Goal: Task Accomplishment & Management: Use online tool/utility

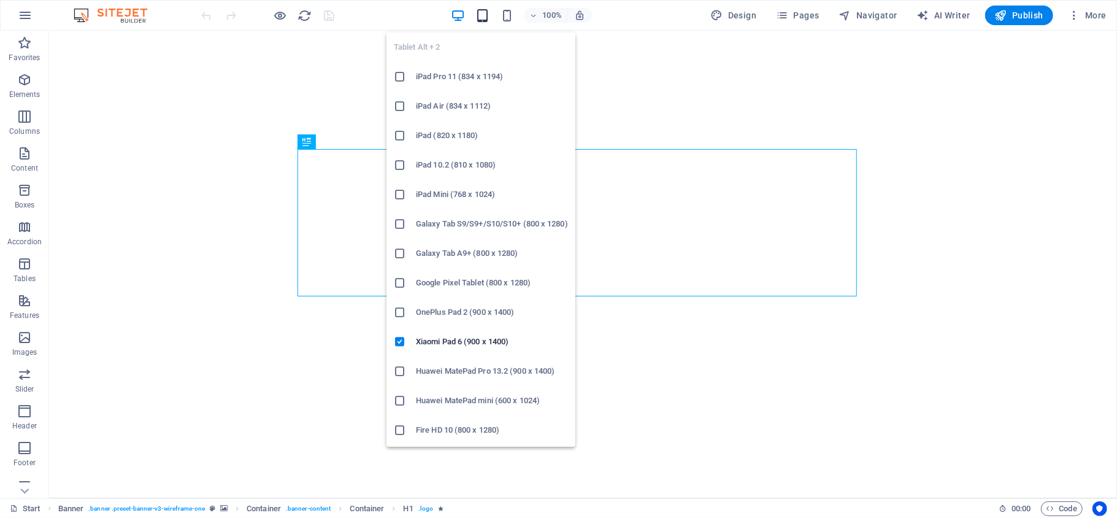
click at [480, 10] on icon "button" at bounding box center [482, 16] width 14 height 14
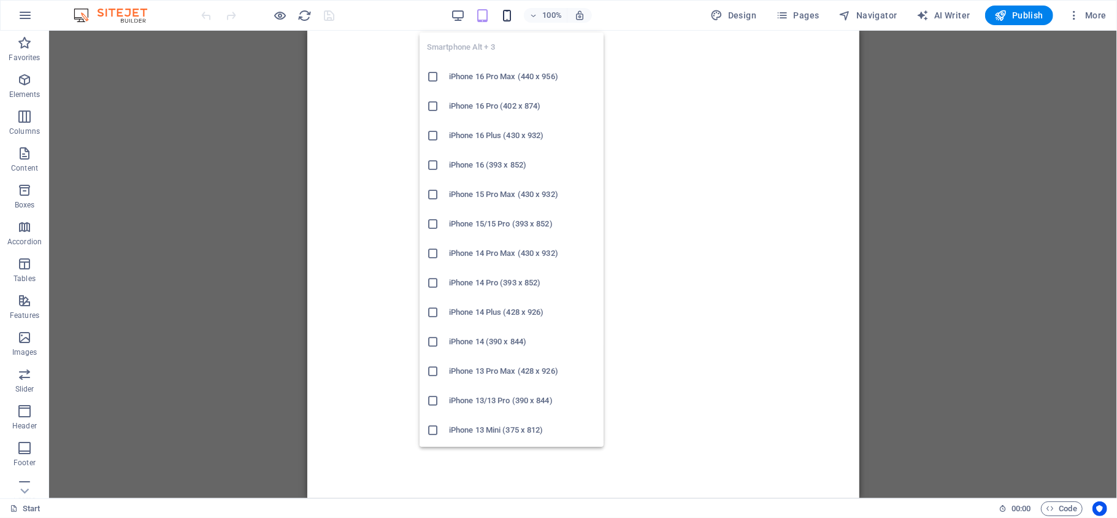
click at [505, 12] on icon "button" at bounding box center [507, 16] width 14 height 14
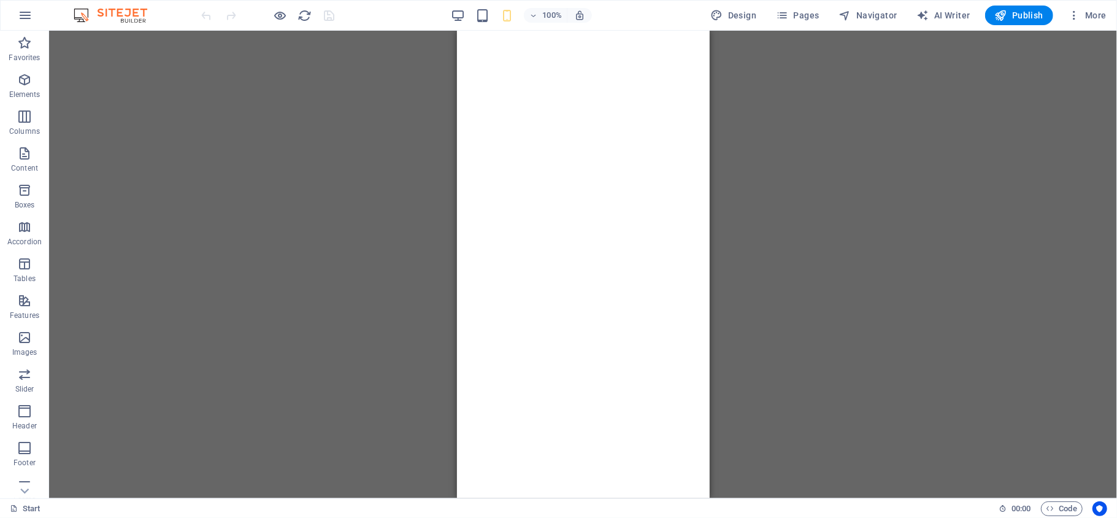
click at [454, 5] on div "100% Design Pages Navigator AI Writer Publish More" at bounding box center [559, 15] width 1116 height 29
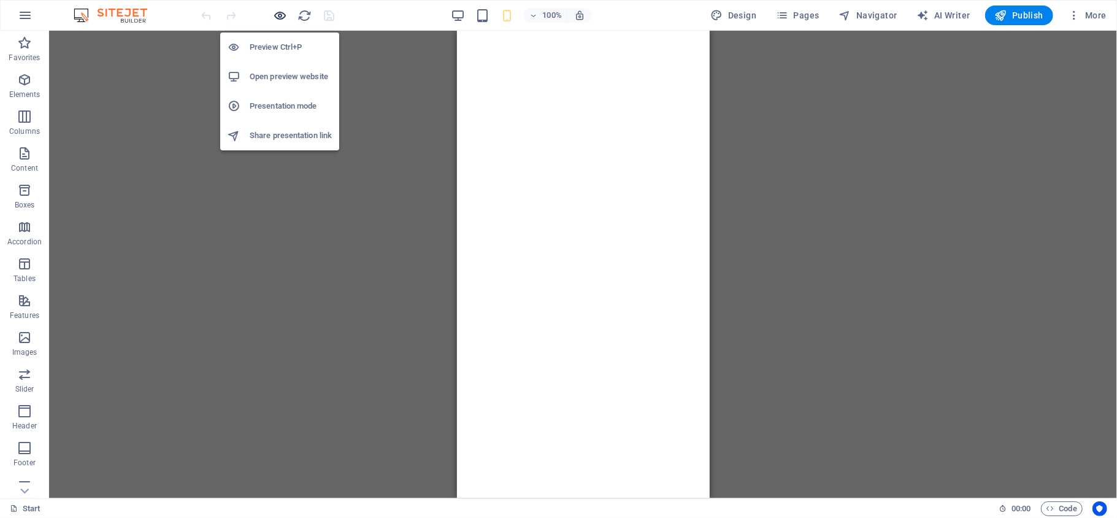
click at [278, 18] on icon "button" at bounding box center [281, 16] width 14 height 14
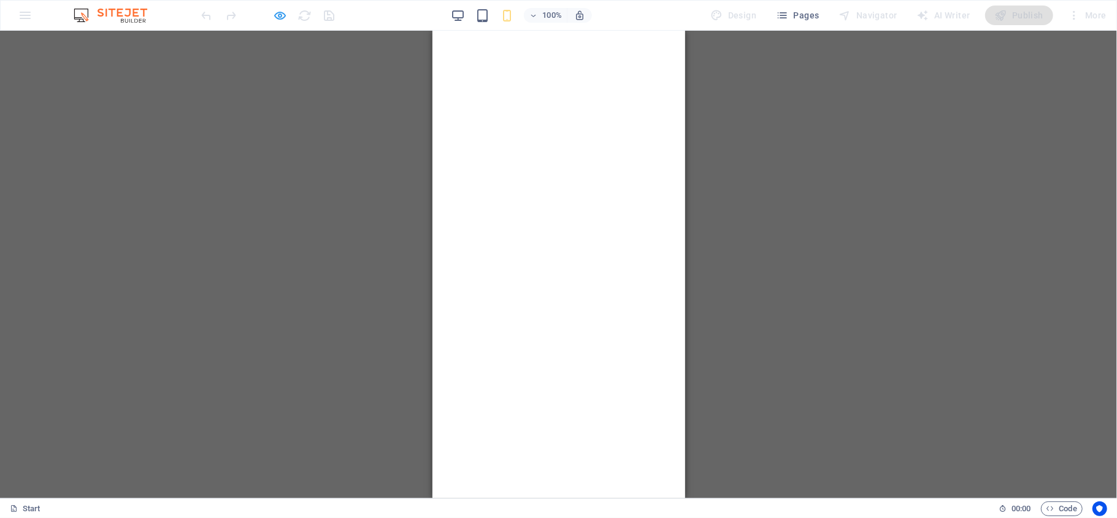
click at [275, 15] on icon "button" at bounding box center [281, 16] width 14 height 14
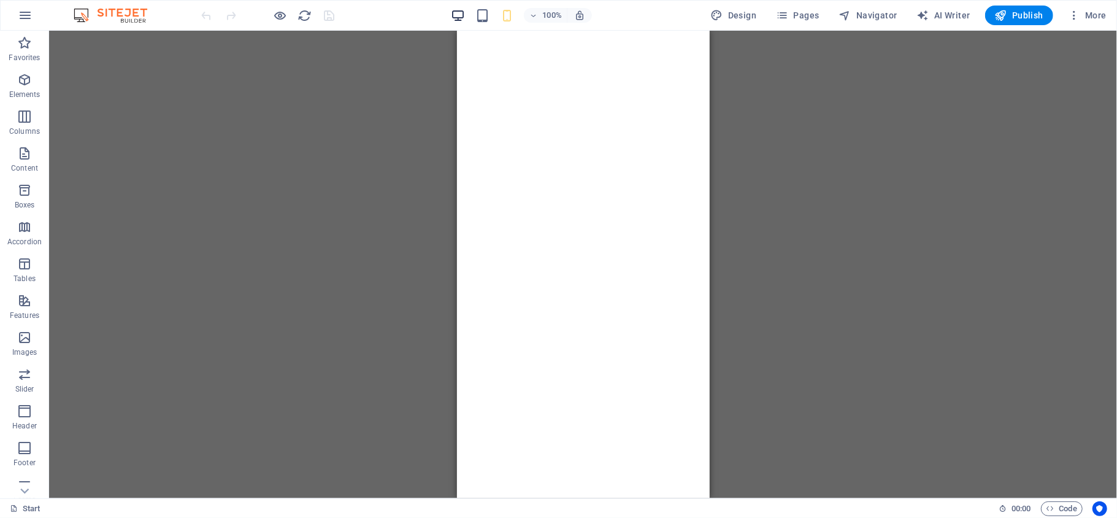
click at [465, 16] on icon "button" at bounding box center [458, 16] width 14 height 14
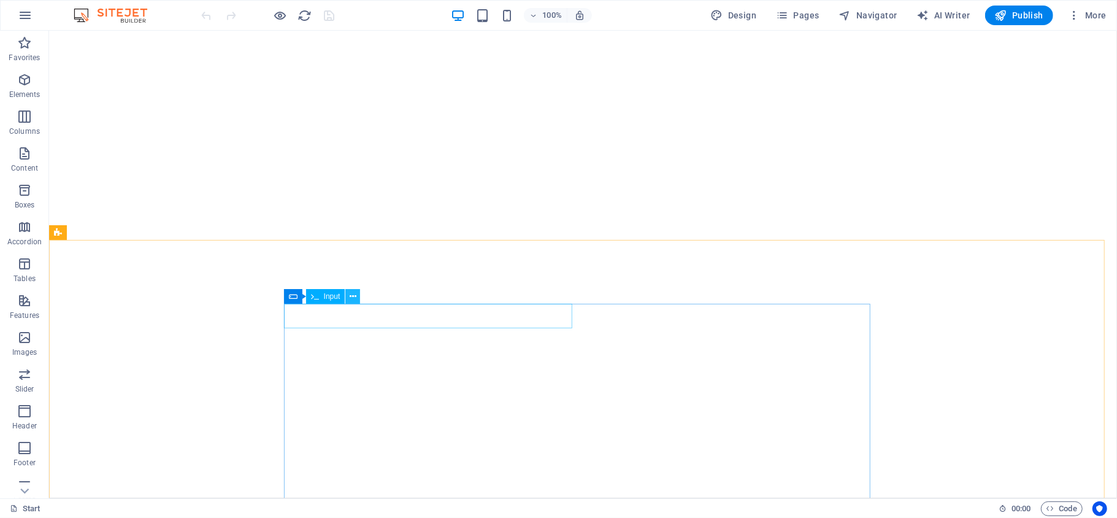
click at [350, 294] on icon at bounding box center [353, 296] width 7 height 13
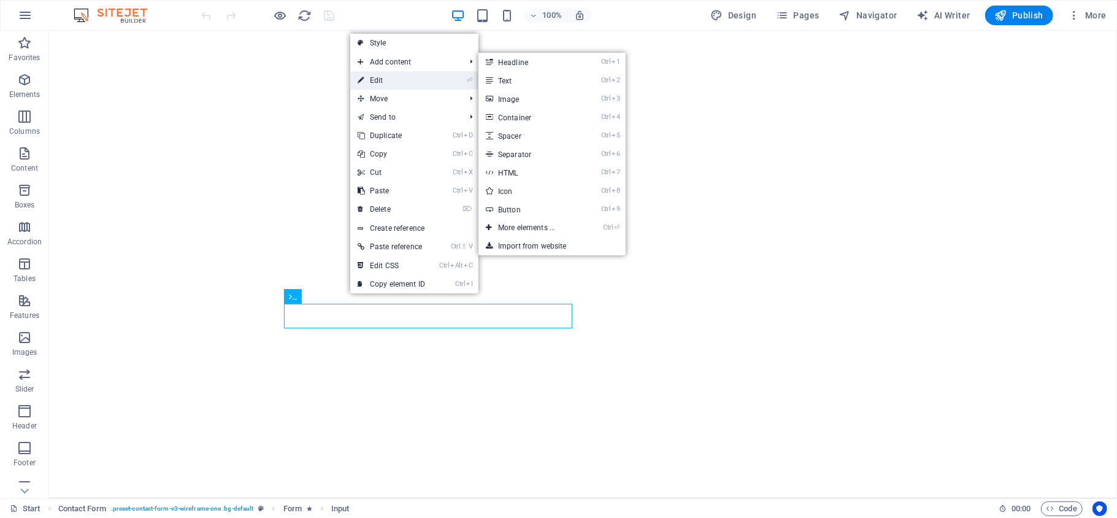
click at [390, 82] on link "⏎ Edit" at bounding box center [391, 80] width 82 height 18
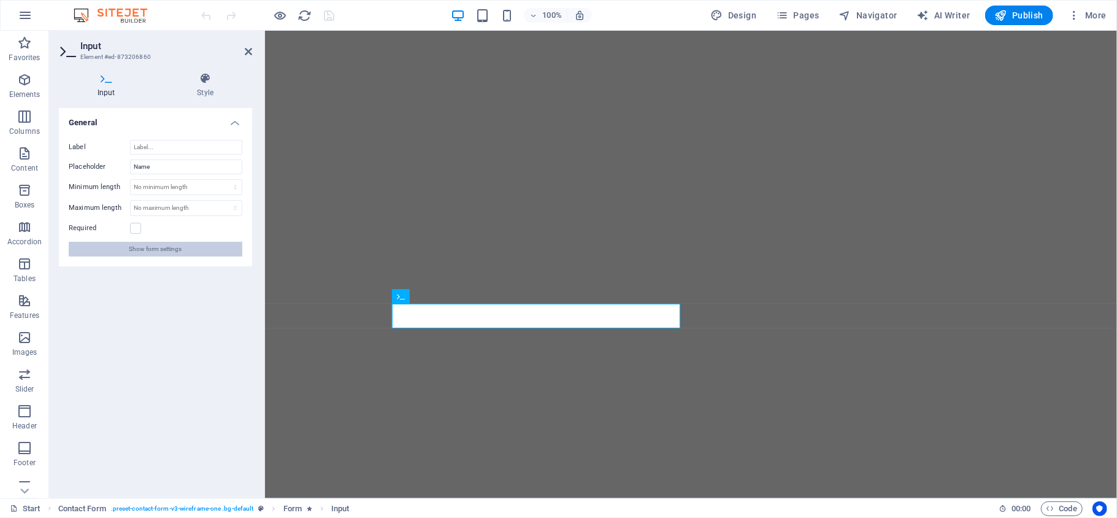
click at [196, 249] on button "Show form settings" at bounding box center [156, 249] width 174 height 15
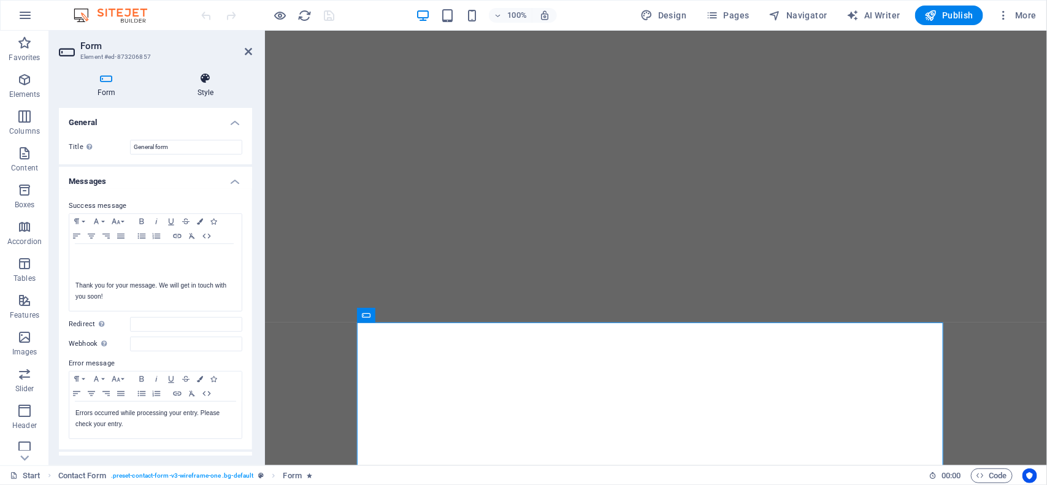
click at [203, 86] on h4 "Style" at bounding box center [205, 85] width 93 height 26
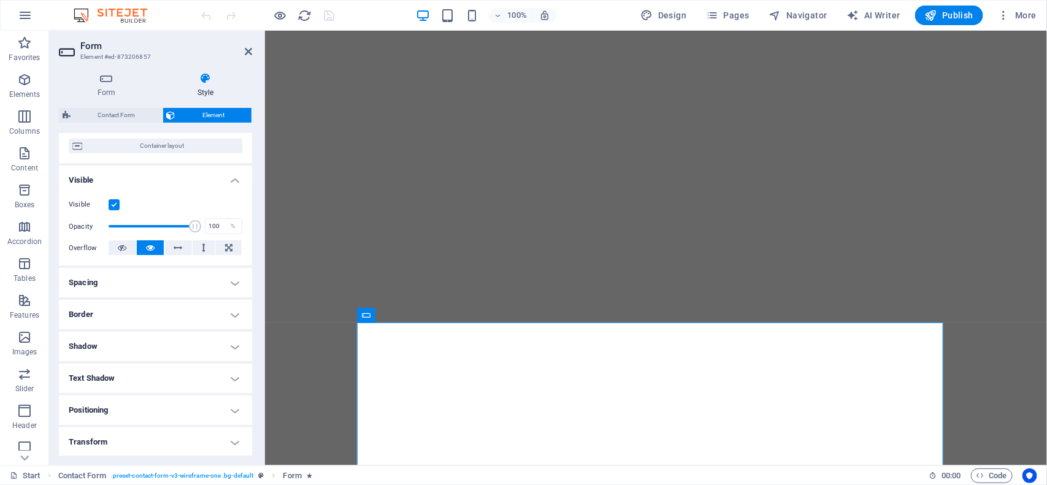
scroll to position [195, 0]
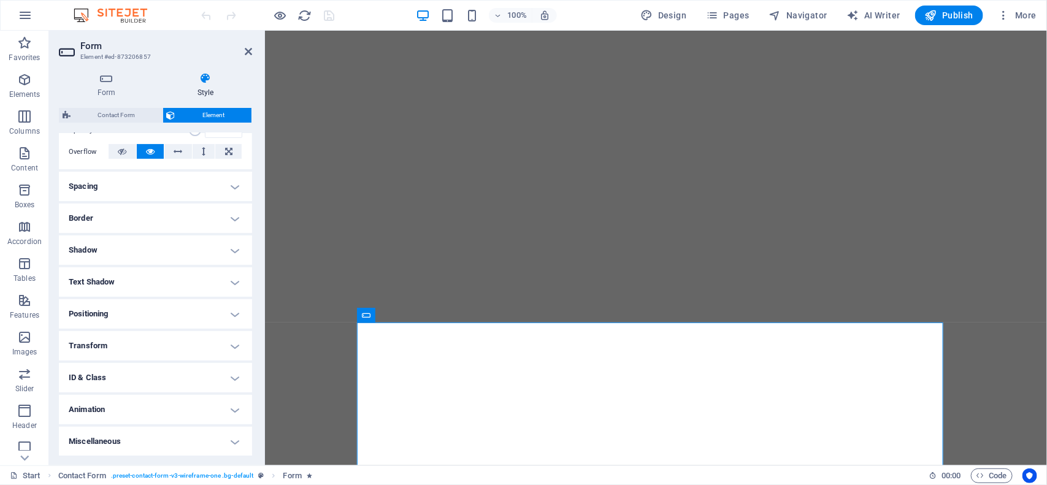
click at [151, 408] on h4 "Animation" at bounding box center [155, 409] width 193 height 29
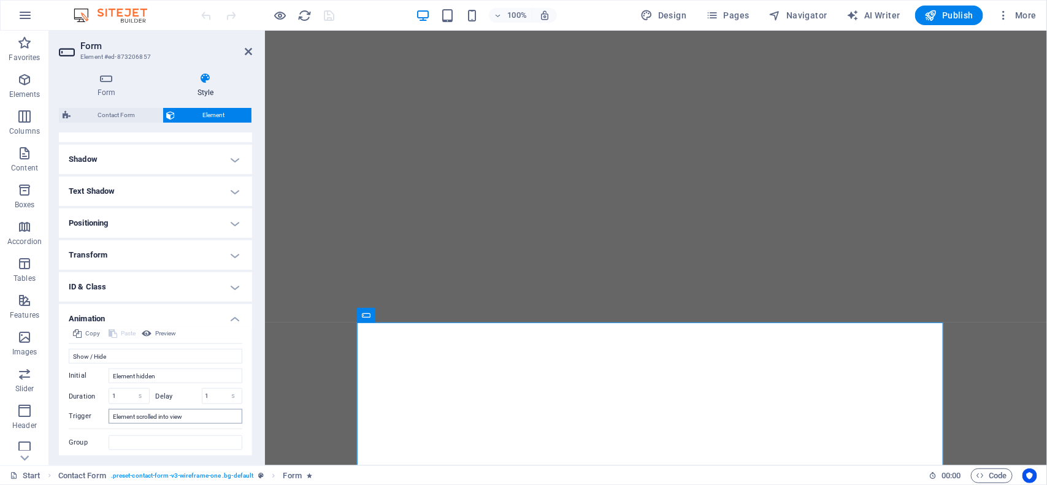
scroll to position [322, 0]
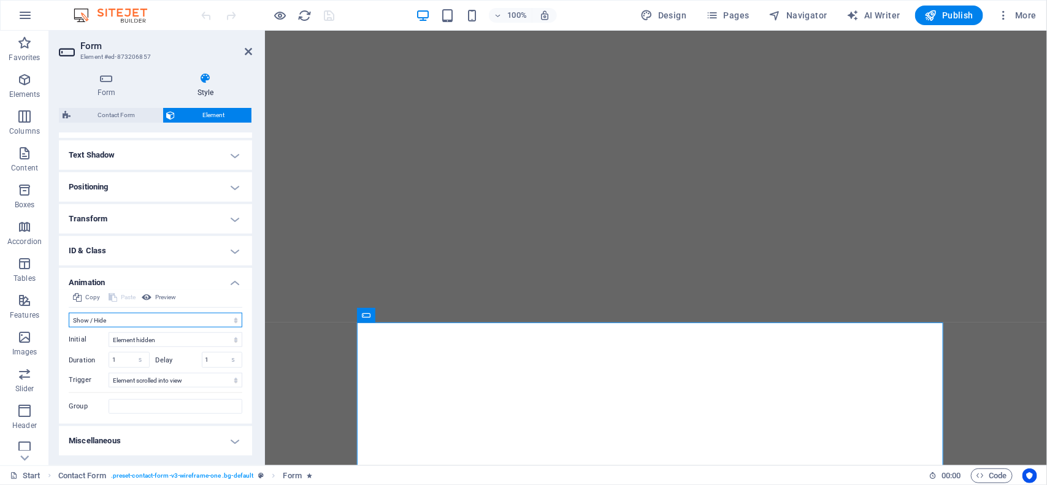
click at [118, 323] on select "Don't animate Show / Hide Slide up/down Zoom in/out Slide left to right Slide r…" at bounding box center [156, 320] width 174 height 15
select select "none"
click at [69, 328] on select "Don't animate Show / Hide Slide up/down Zoom in/out Slide left to right Slide r…" at bounding box center [156, 320] width 174 height 15
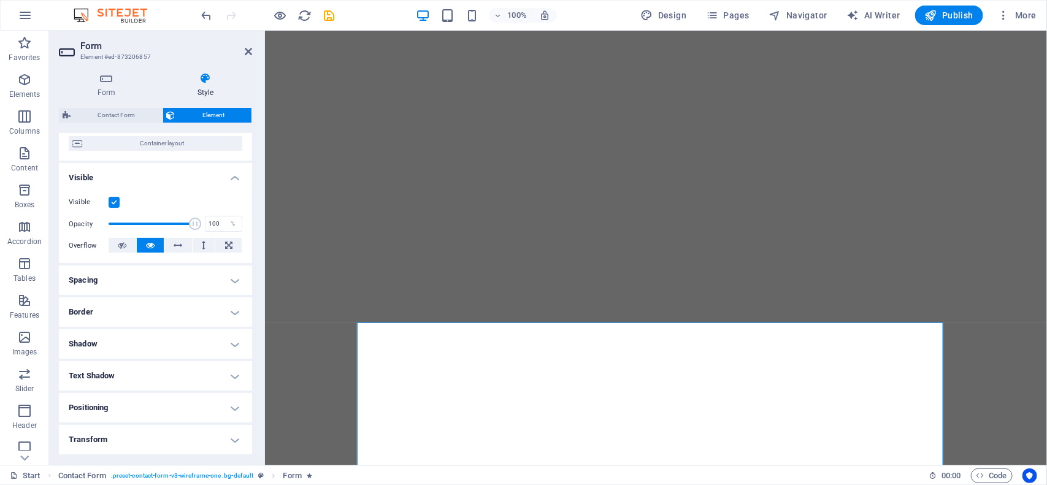
scroll to position [5, 0]
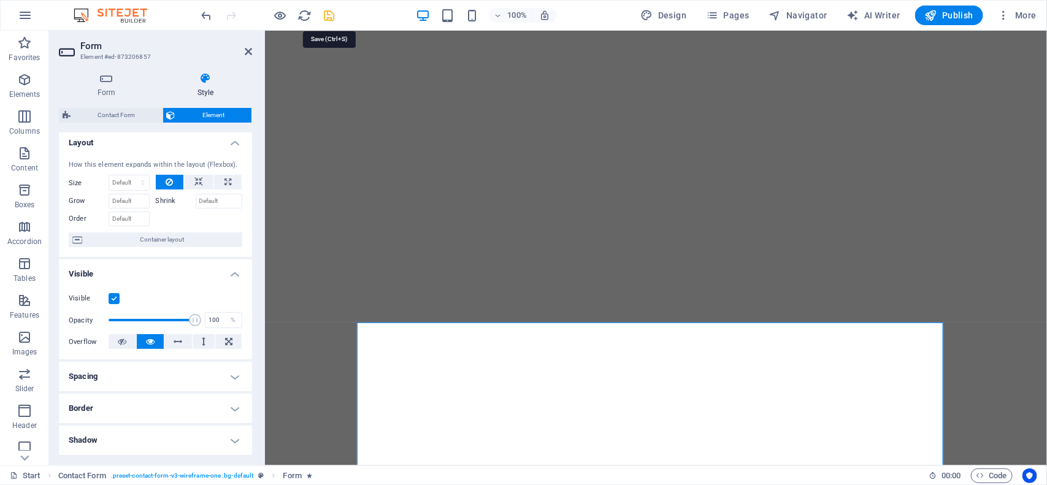
click at [325, 16] on icon "save" at bounding box center [330, 16] width 14 height 14
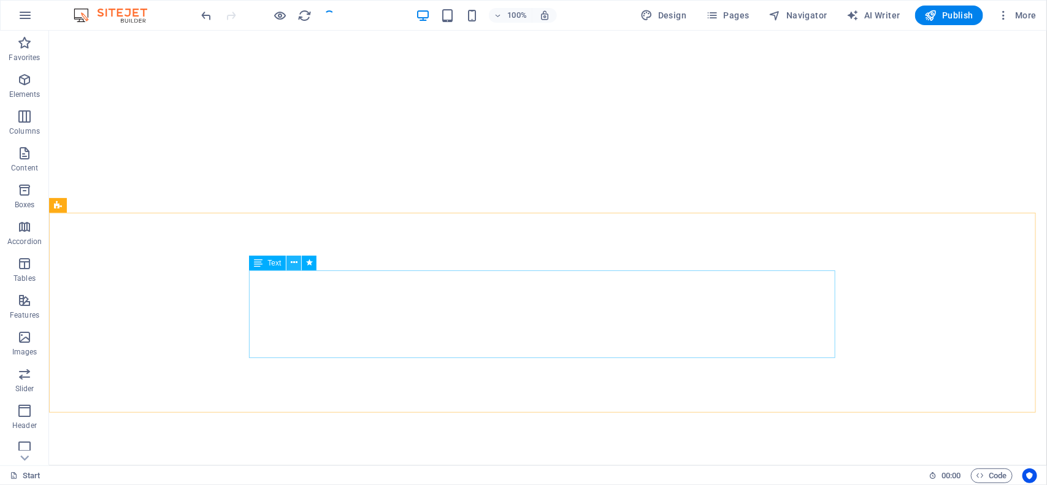
click at [293, 265] on icon at bounding box center [294, 262] width 7 height 13
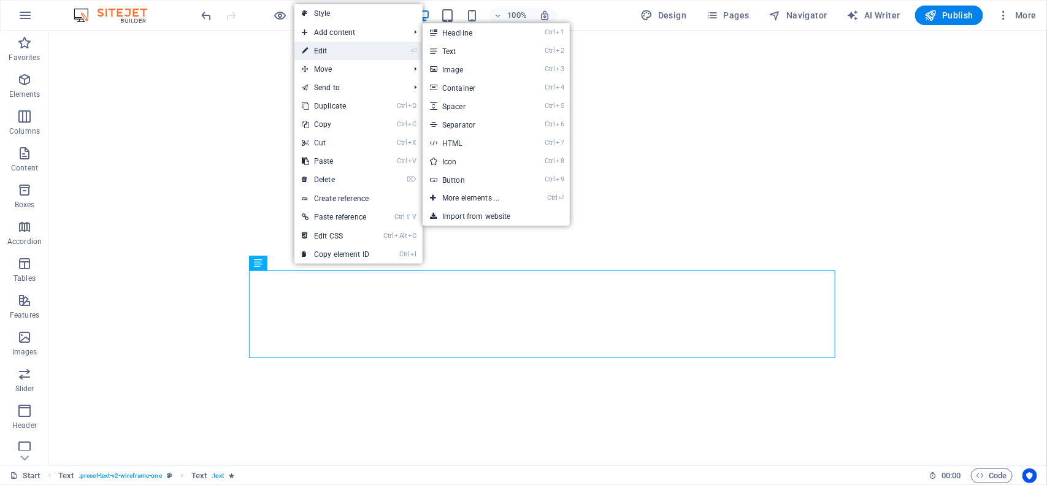
click at [356, 44] on link "⏎ Edit" at bounding box center [335, 51] width 82 height 18
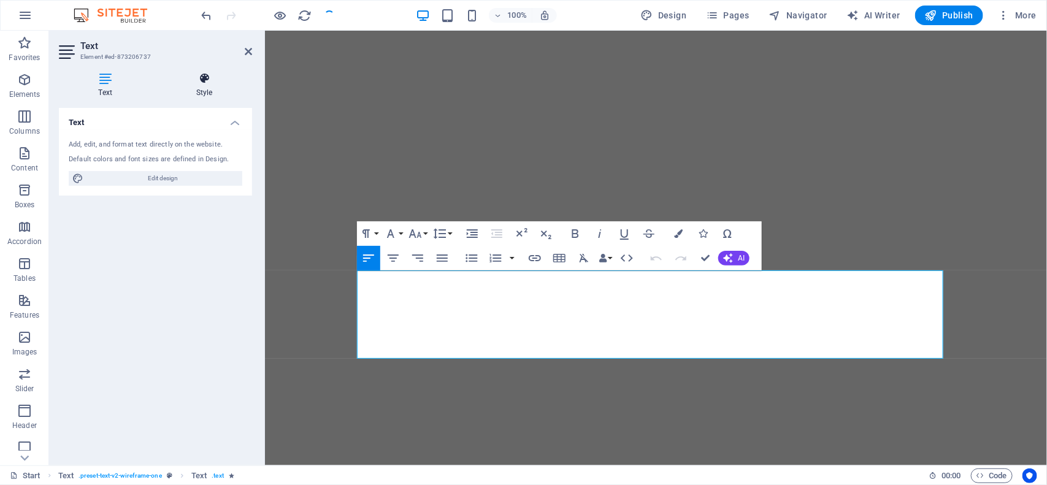
click at [197, 84] on icon at bounding box center [204, 78] width 96 height 12
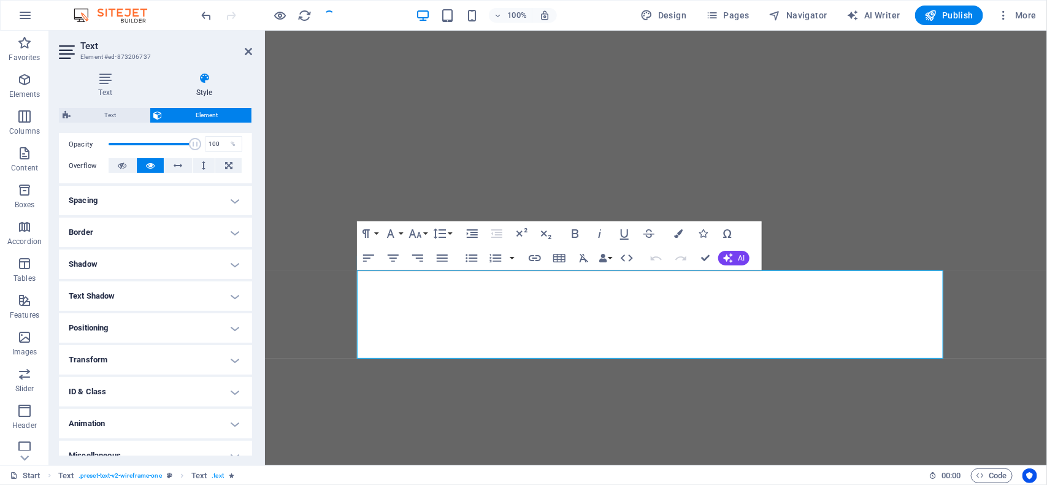
scroll to position [195, 0]
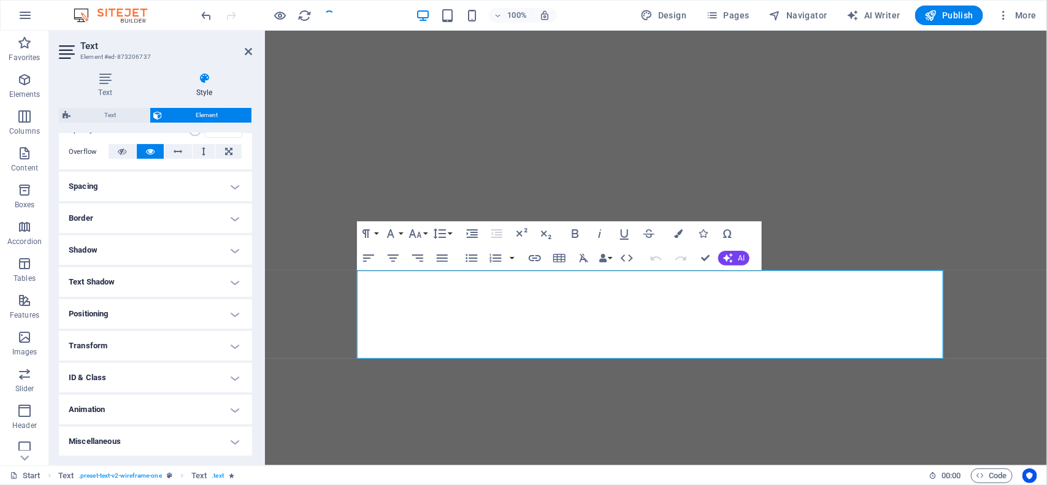
click at [243, 417] on h4 "Animation" at bounding box center [155, 409] width 193 height 29
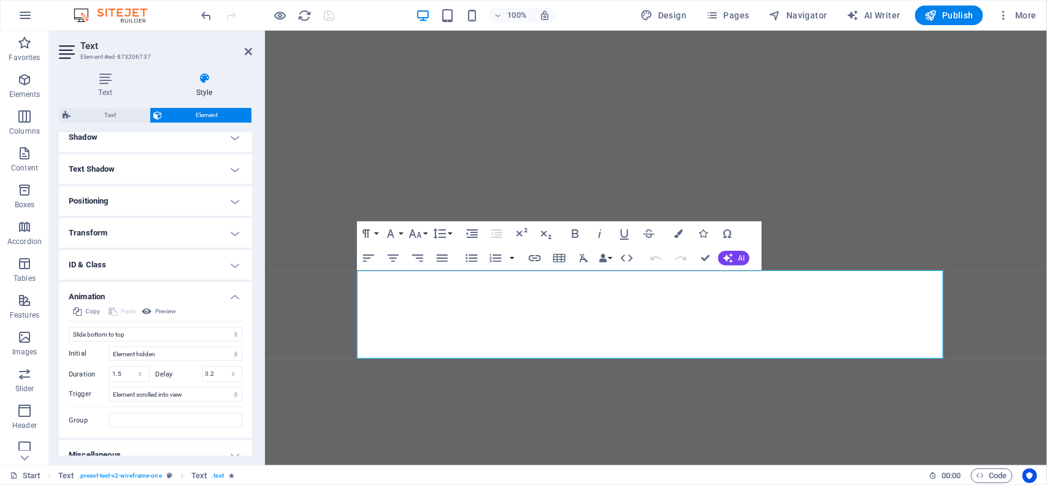
scroll to position [322, 0]
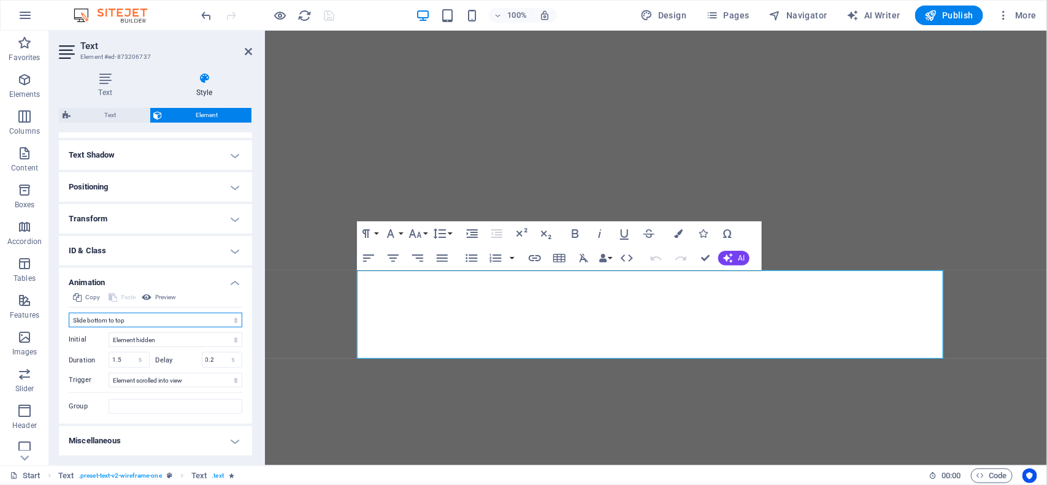
click at [142, 320] on select "Don't animate Show / Hide Slide up/down Zoom in/out Slide left to right Slide r…" at bounding box center [156, 320] width 174 height 15
select select "none"
click at [69, 328] on select "Don't animate Show / Hide Slide up/down Zoom in/out Slide left to right Slide r…" at bounding box center [156, 320] width 174 height 15
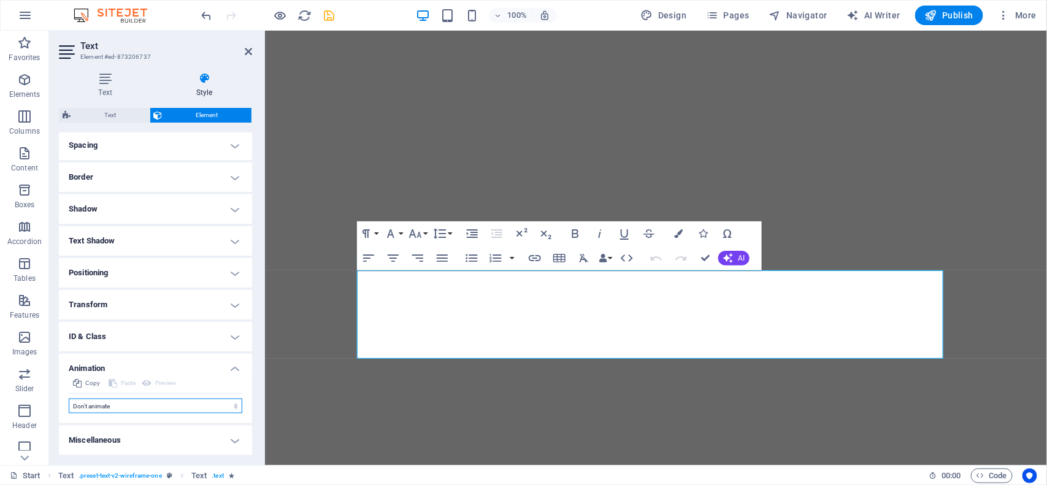
scroll to position [235, 0]
click at [325, 9] on icon "save" at bounding box center [330, 16] width 14 height 14
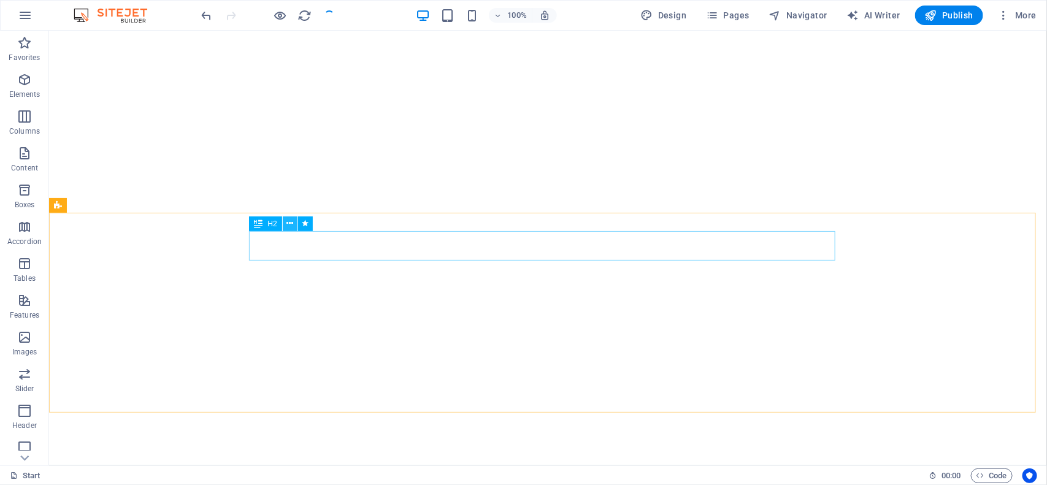
click at [286, 222] on icon at bounding box center [289, 223] width 7 height 13
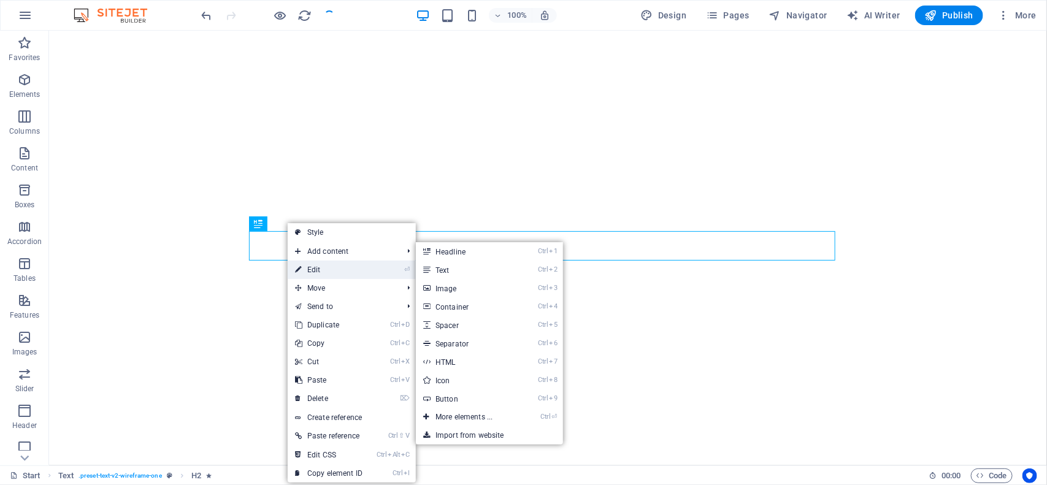
click at [330, 267] on link "⏎ Edit" at bounding box center [329, 270] width 82 height 18
select select "fade"
select select "s"
select select "onload"
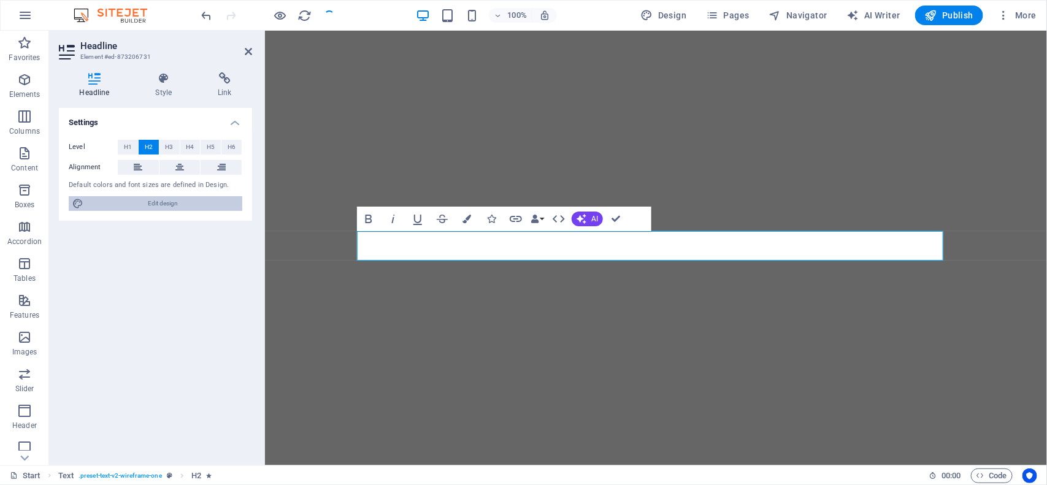
click at [166, 202] on span "Edit design" at bounding box center [162, 203] width 151 height 15
click at [159, 90] on h4 "Style" at bounding box center [166, 85] width 63 height 26
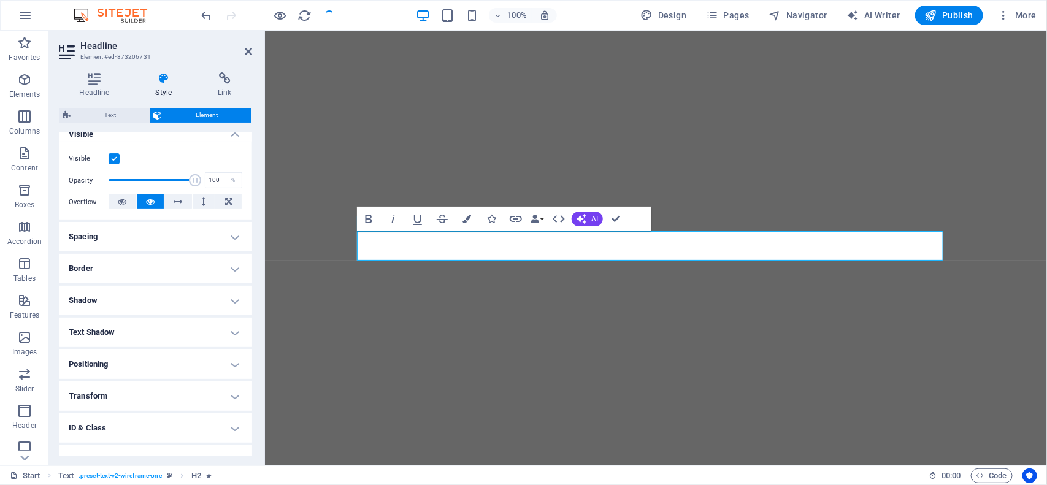
scroll to position [195, 0]
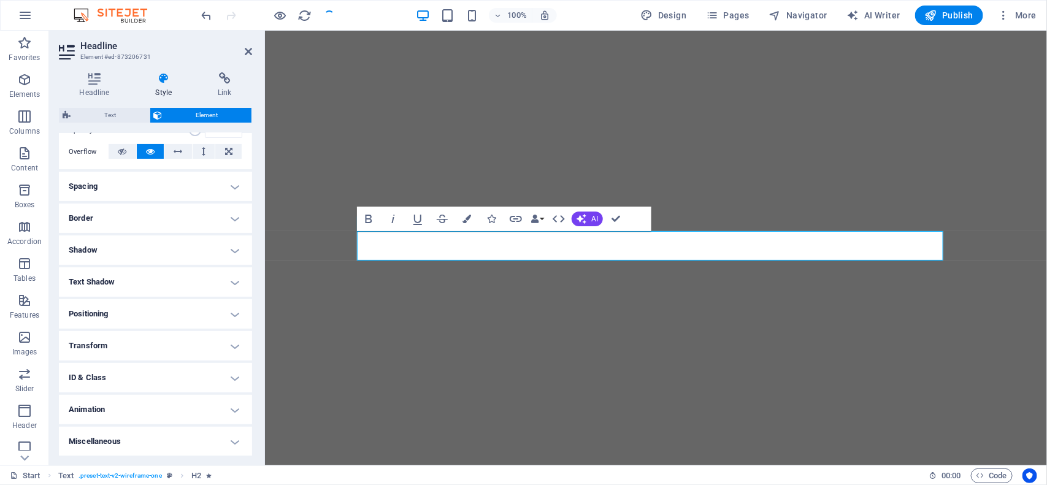
click at [148, 409] on h4 "Animation" at bounding box center [155, 409] width 193 height 29
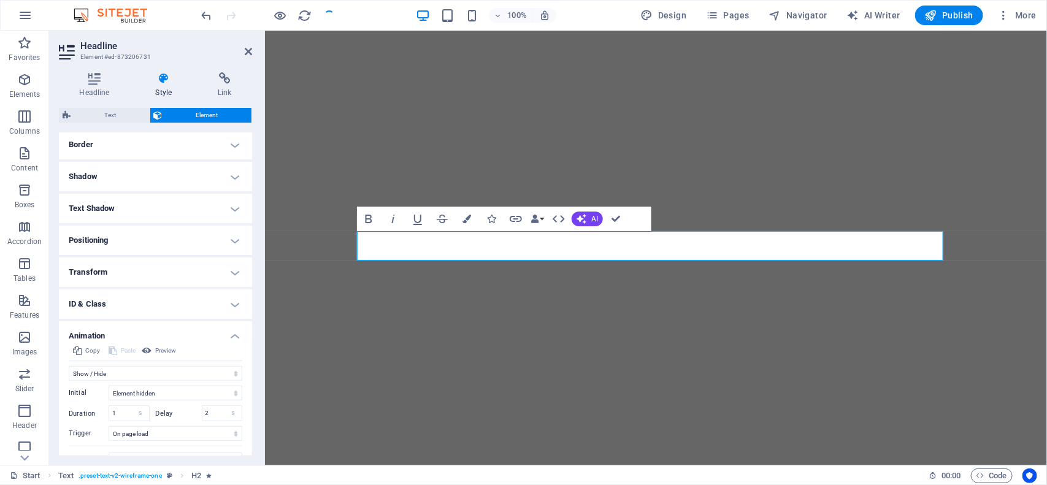
scroll to position [322, 0]
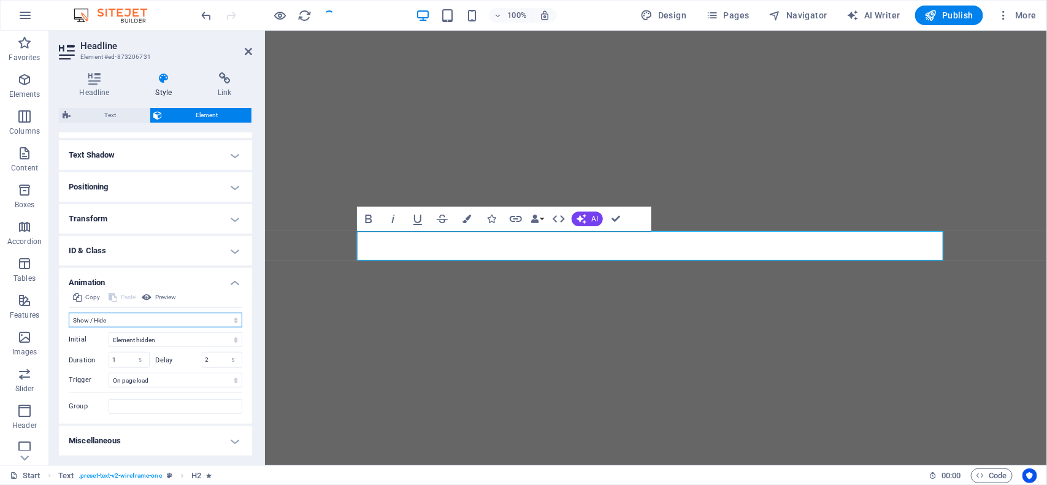
click at [136, 323] on select "Don't animate Show / Hide Slide up/down Zoom in/out Slide left to right Slide r…" at bounding box center [156, 320] width 174 height 15
select select "none"
click at [69, 328] on select "Don't animate Show / Hide Slide up/down Zoom in/out Slide left to right Slide r…" at bounding box center [156, 320] width 174 height 15
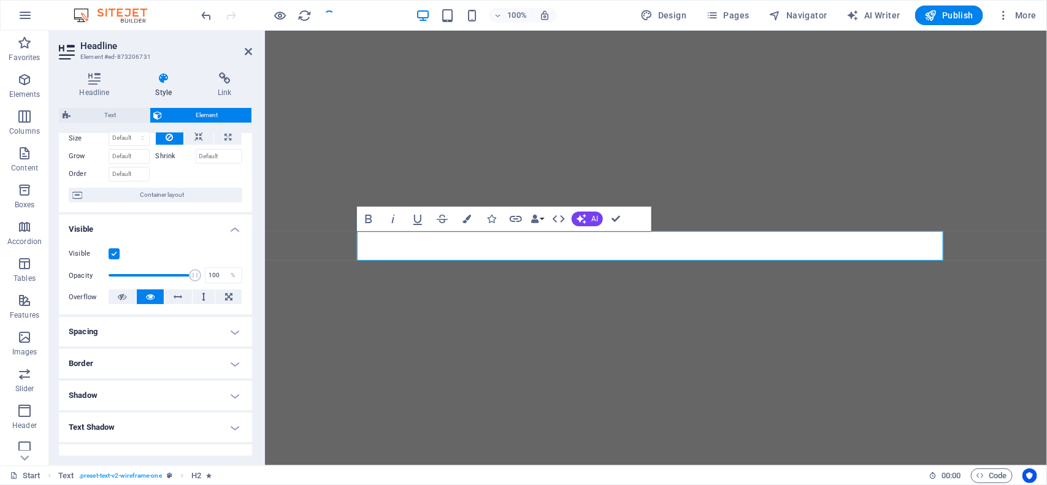
scroll to position [0, 0]
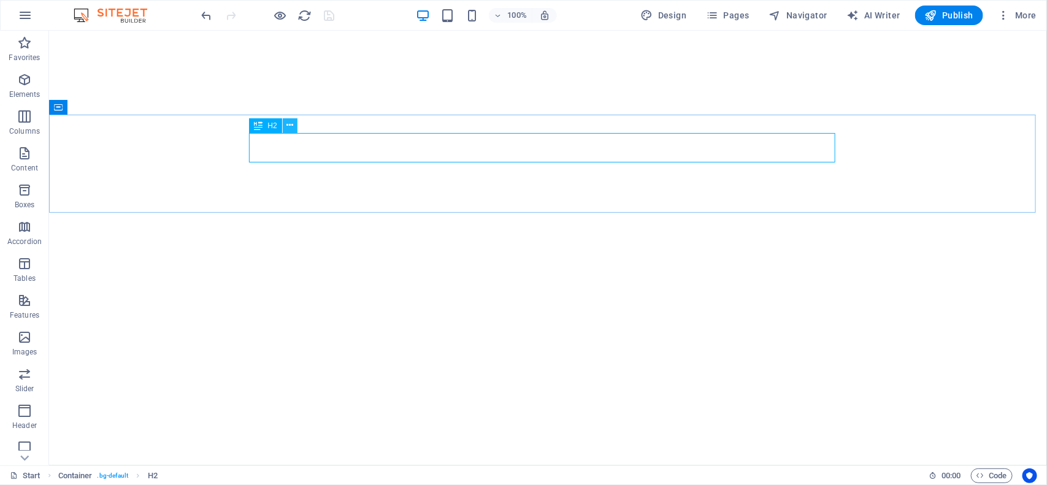
click at [290, 127] on icon at bounding box center [289, 125] width 7 height 13
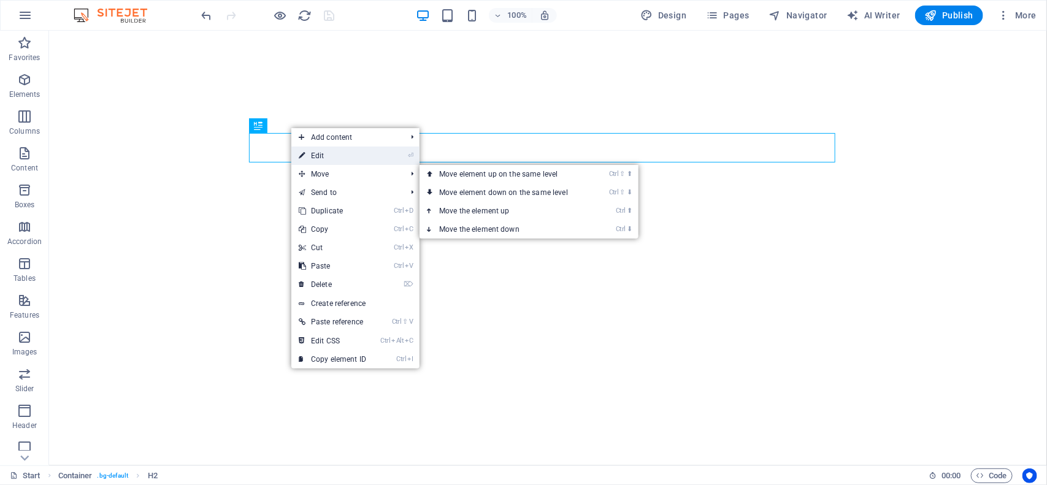
click at [336, 155] on link "⏎ Edit" at bounding box center [332, 156] width 82 height 18
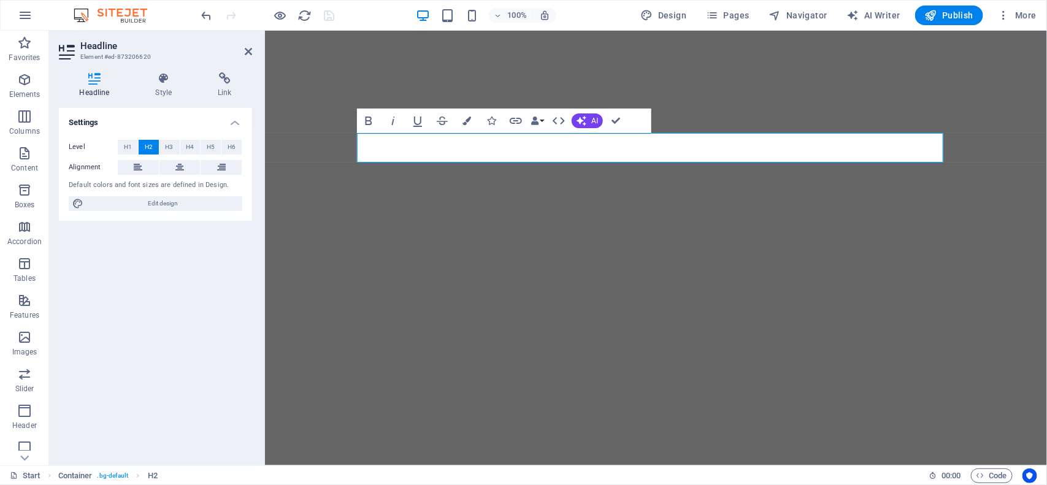
drag, startPoint x: 157, startPoint y: 209, endPoint x: 159, endPoint y: 274, distance: 64.4
click at [159, 274] on div "Settings Level H1 H2 H3 H4 H5 H6 Alignment Default colors and font sizes are de…" at bounding box center [155, 282] width 193 height 348
click at [157, 89] on h4 "Style" at bounding box center [166, 85] width 63 height 26
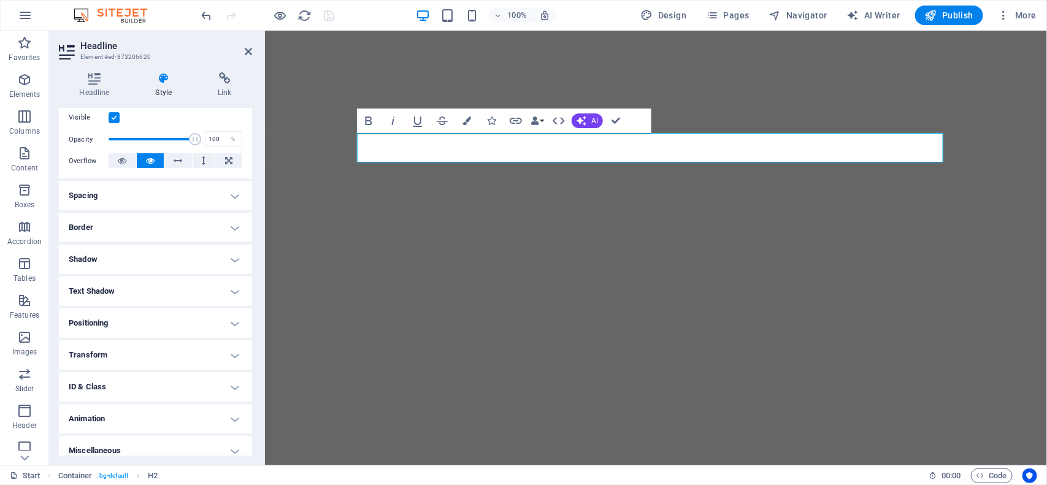
scroll to position [170, 0]
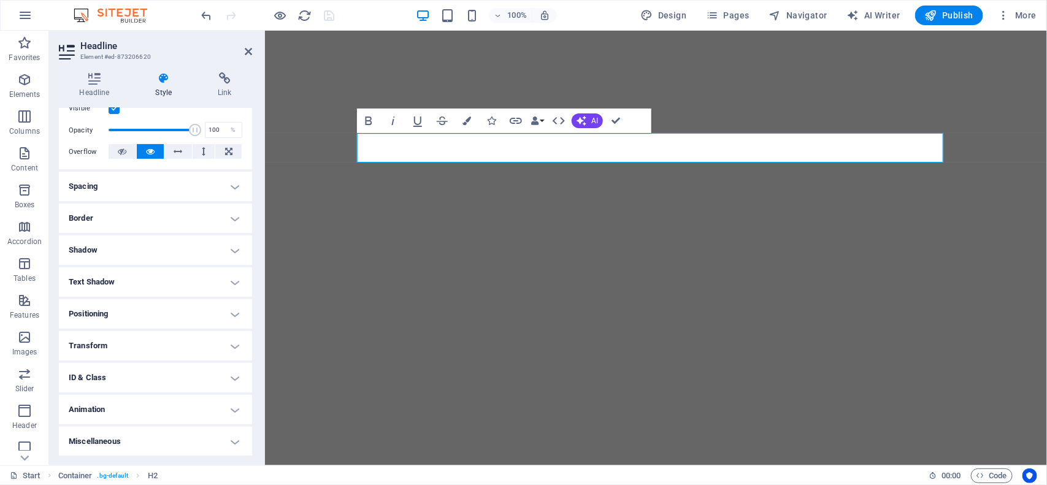
click at [163, 403] on h4 "Animation" at bounding box center [155, 409] width 193 height 29
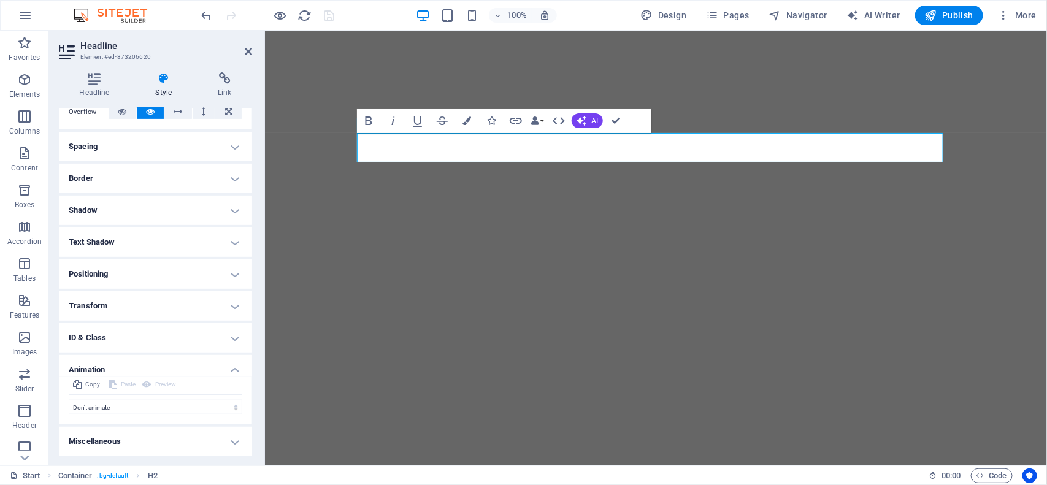
scroll to position [0, 0]
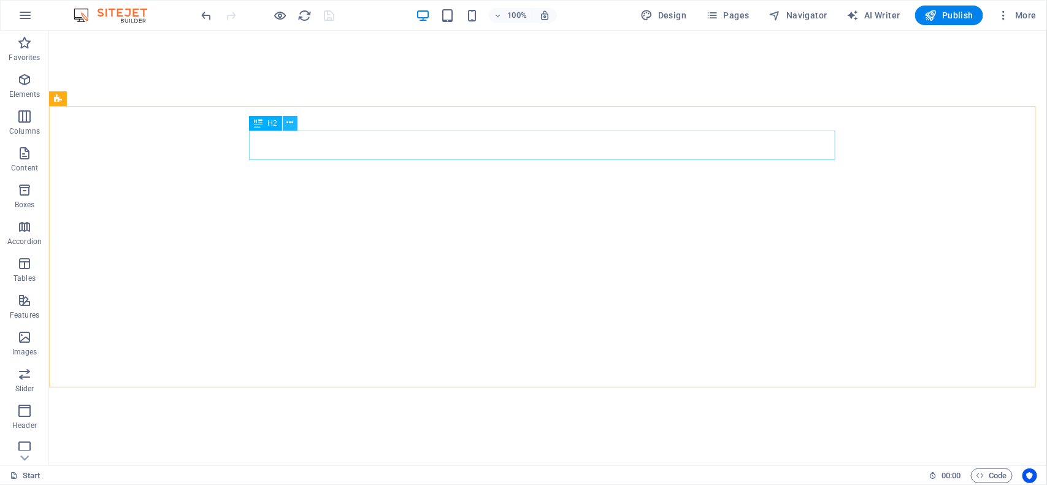
click at [286, 121] on icon at bounding box center [289, 123] width 7 height 13
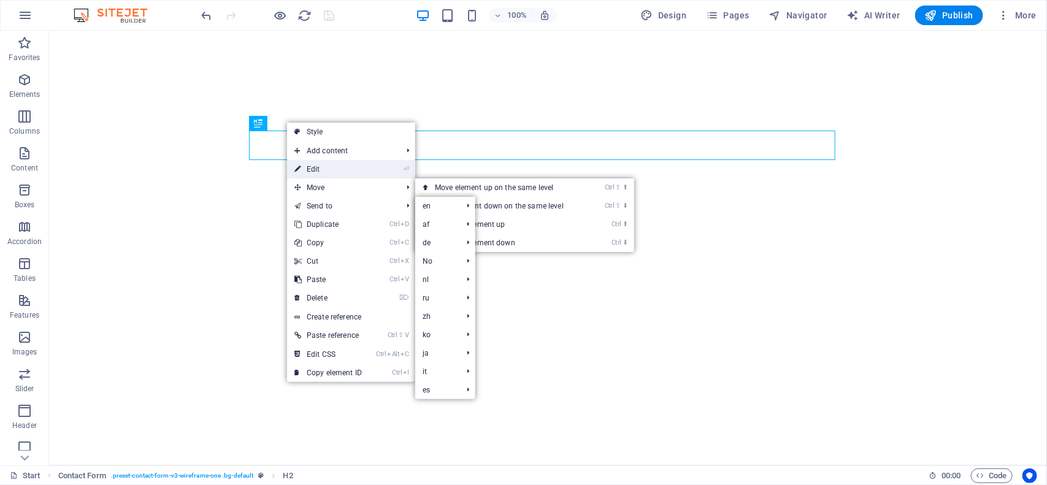
click at [339, 173] on link "⏎ Edit" at bounding box center [328, 169] width 82 height 18
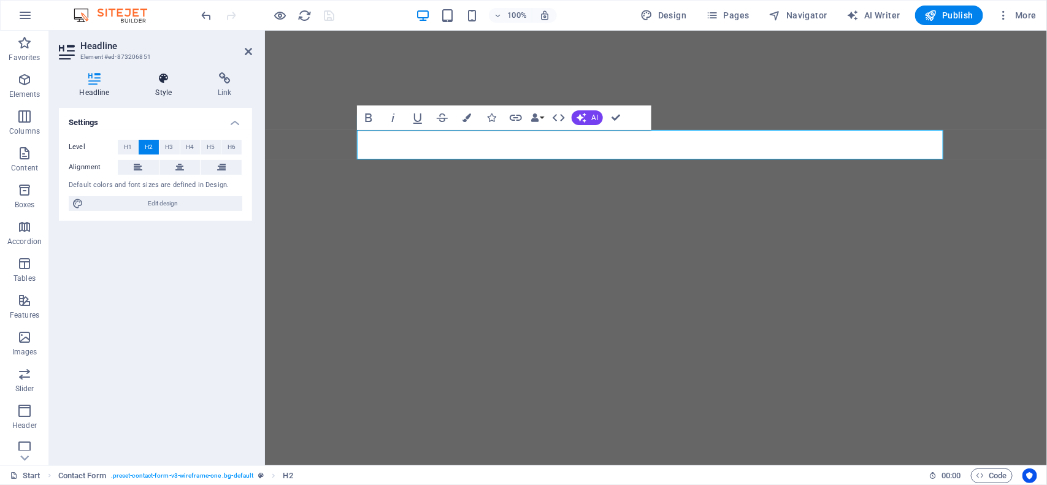
click at [160, 77] on icon at bounding box center [164, 78] width 58 height 12
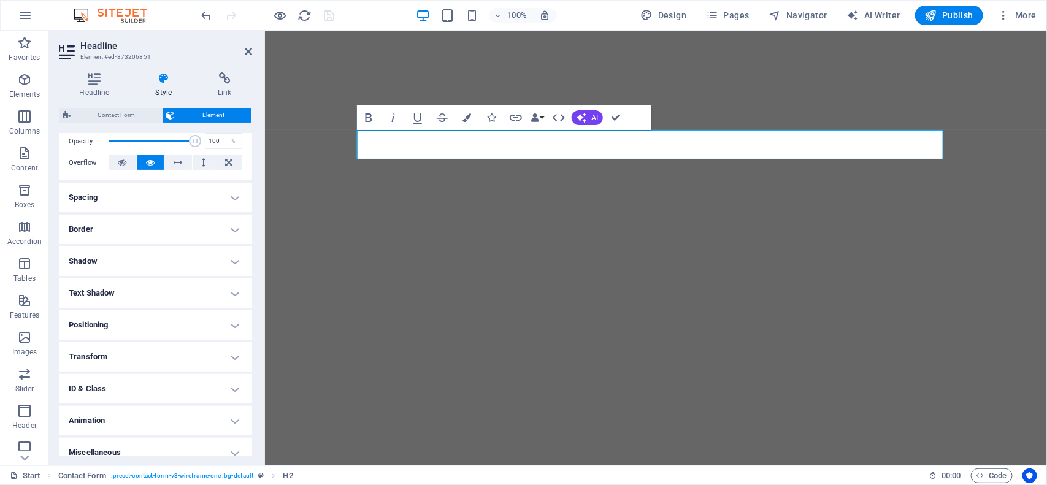
scroll to position [195, 0]
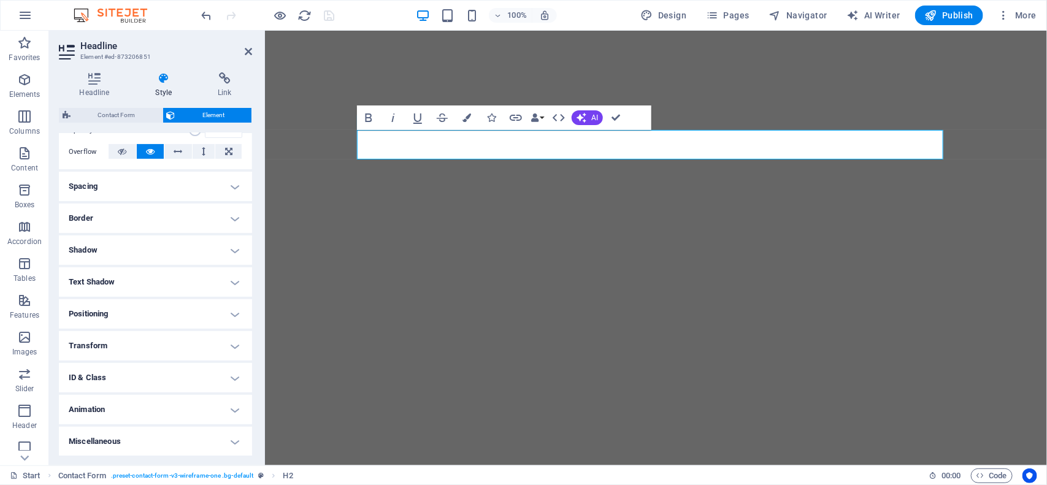
click at [184, 414] on h4 "Animation" at bounding box center [155, 409] width 193 height 29
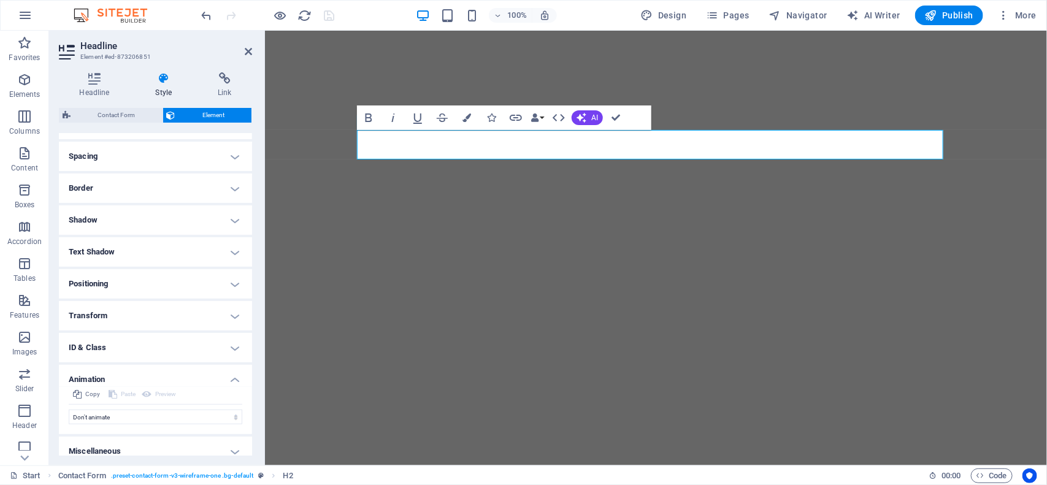
scroll to position [235, 0]
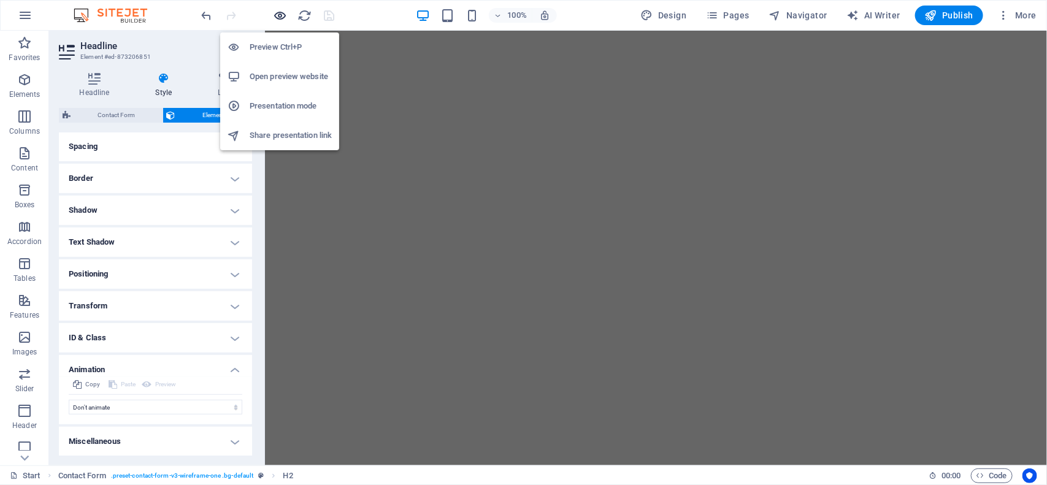
click at [283, 17] on icon "button" at bounding box center [281, 16] width 14 height 14
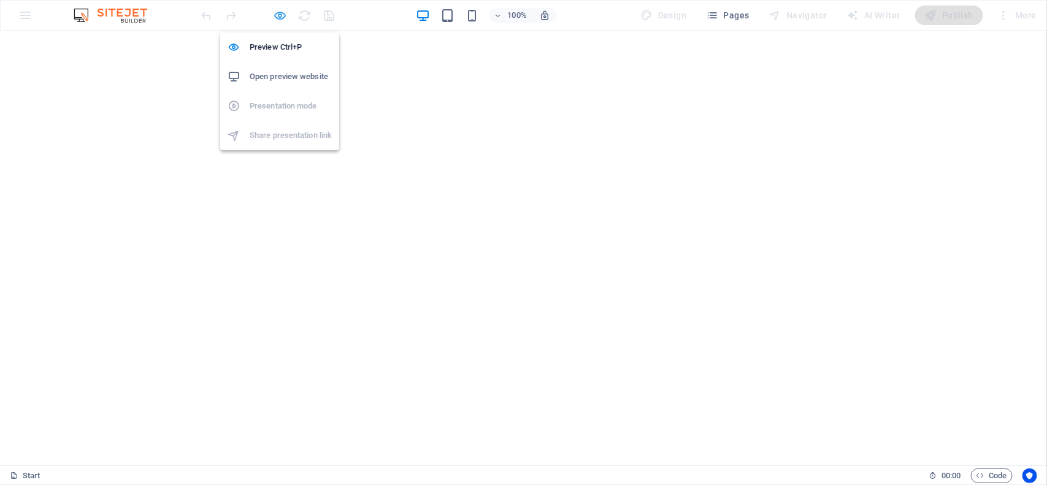
click at [276, 16] on icon "button" at bounding box center [281, 16] width 14 height 14
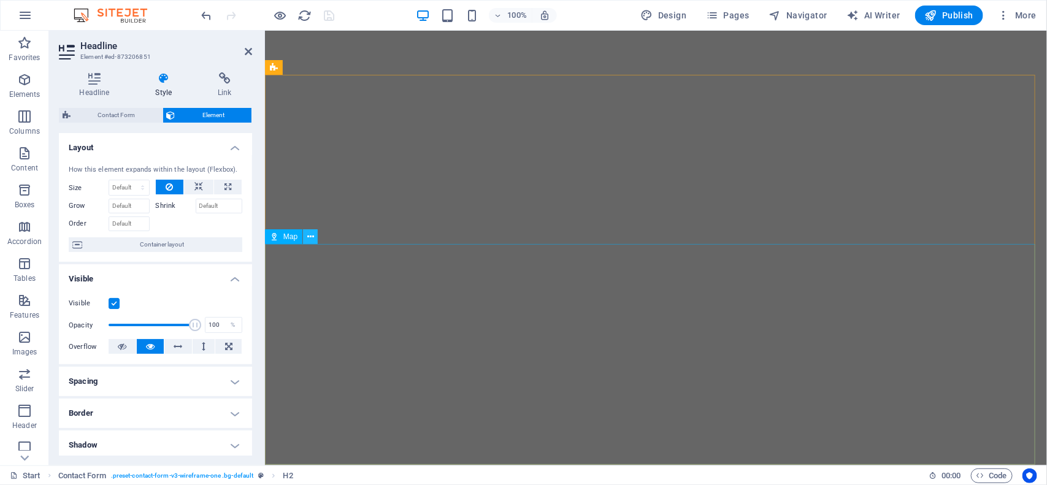
click at [314, 236] on button at bounding box center [310, 236] width 15 height 15
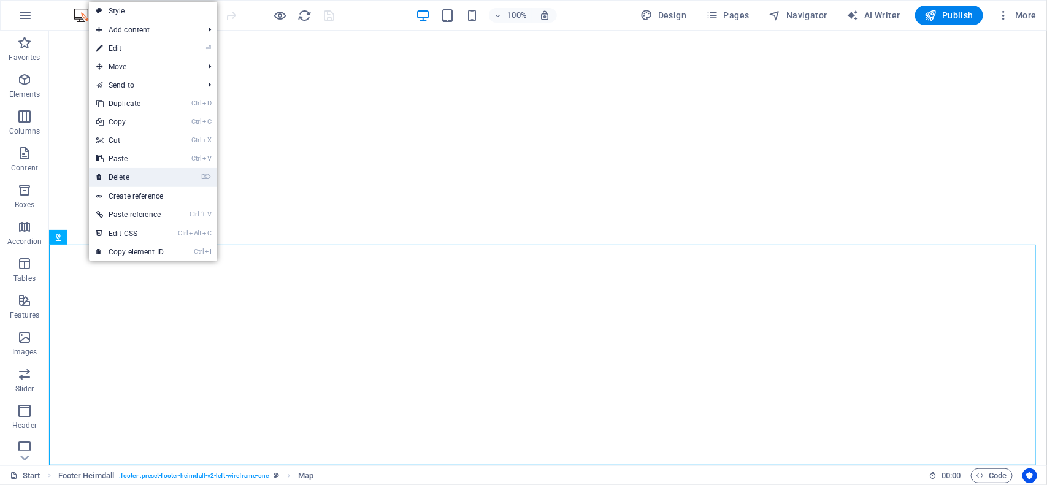
click at [121, 179] on link "⌦ Delete" at bounding box center [130, 177] width 82 height 18
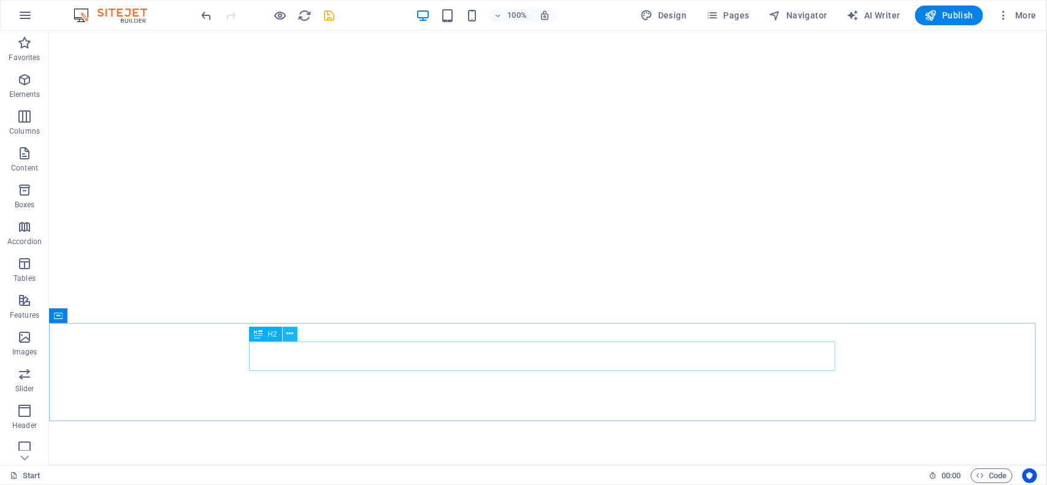
click at [289, 335] on icon at bounding box center [289, 334] width 7 height 13
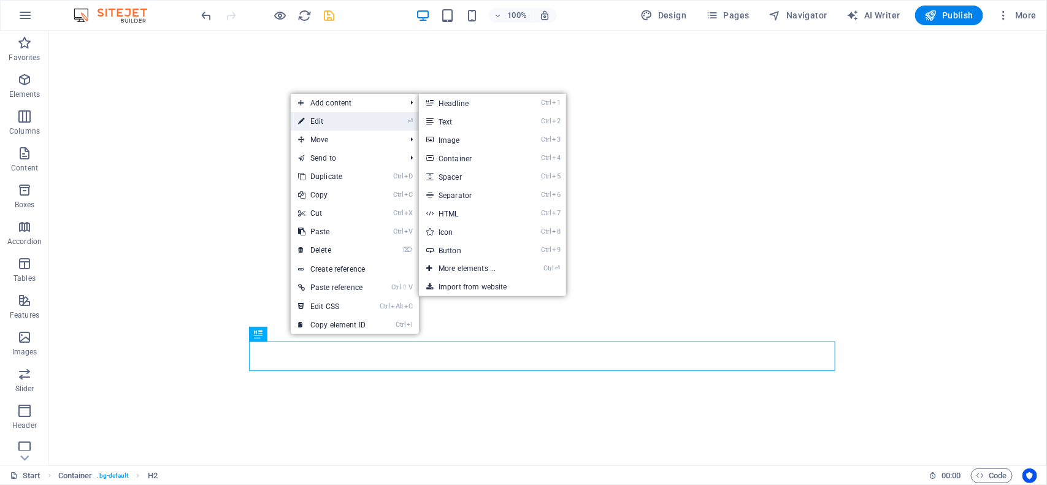
click at [339, 117] on link "⏎ Edit" at bounding box center [332, 121] width 82 height 18
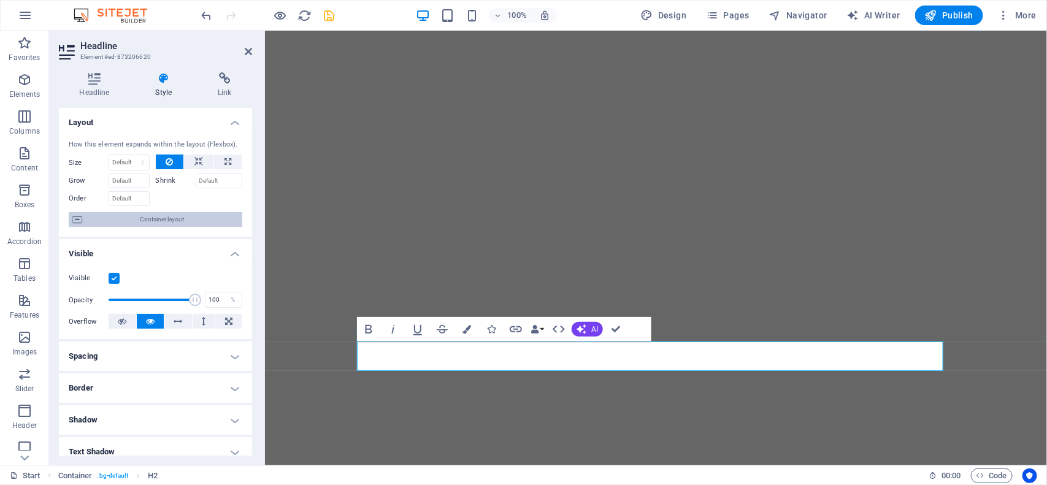
click at [187, 213] on span "Container layout" at bounding box center [162, 219] width 153 height 15
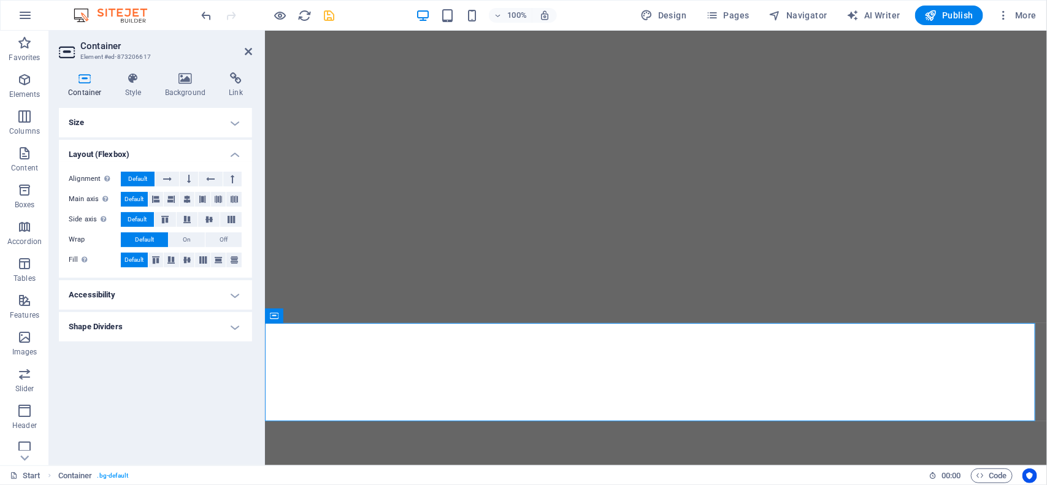
click at [117, 121] on h4 "Size" at bounding box center [155, 122] width 193 height 29
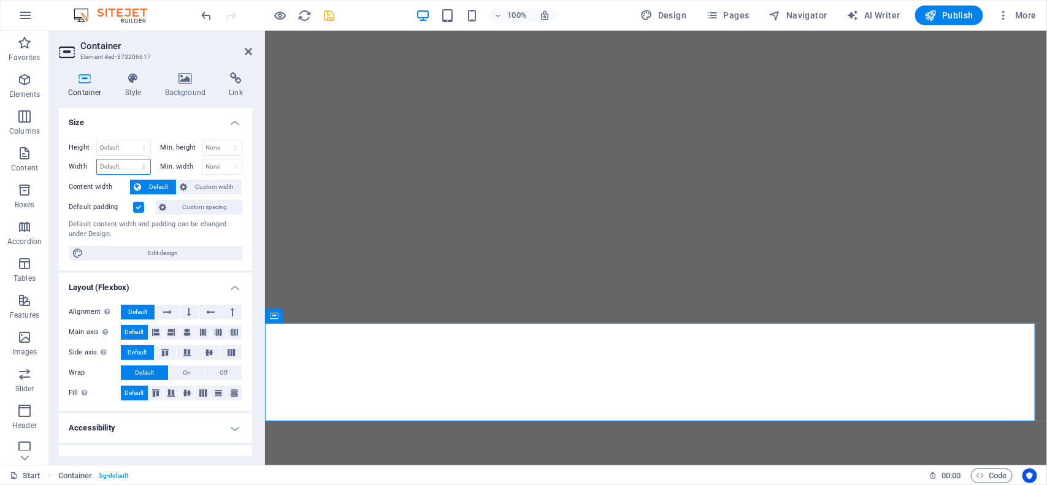
click at [111, 166] on select "Default px rem % em vh vw" at bounding box center [123, 166] width 53 height 15
select select "px"
click at [131, 159] on select "Default px rem % em vh vw" at bounding box center [123, 166] width 53 height 15
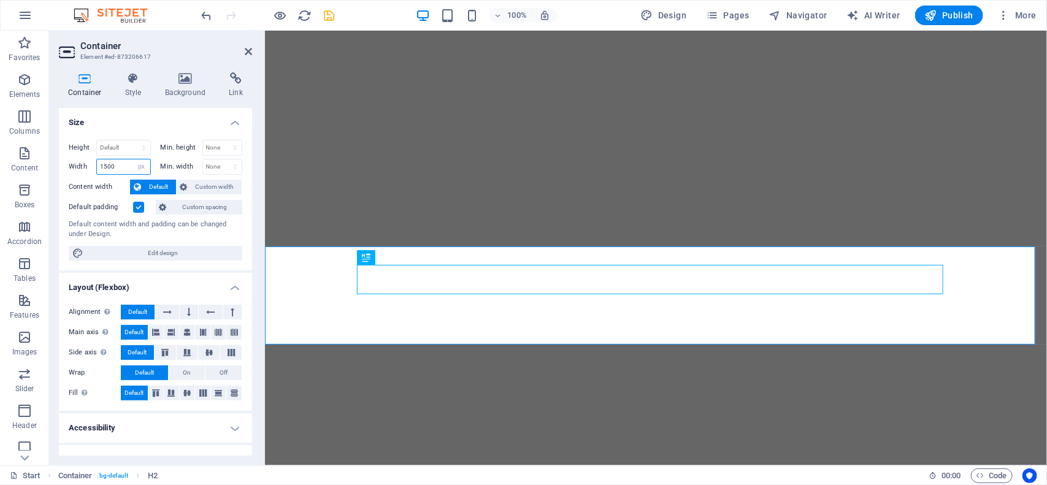
click at [109, 171] on input "1500" at bounding box center [123, 166] width 53 height 15
type input "1256"
click at [210, 189] on span "Custom width" at bounding box center [214, 187] width 47 height 15
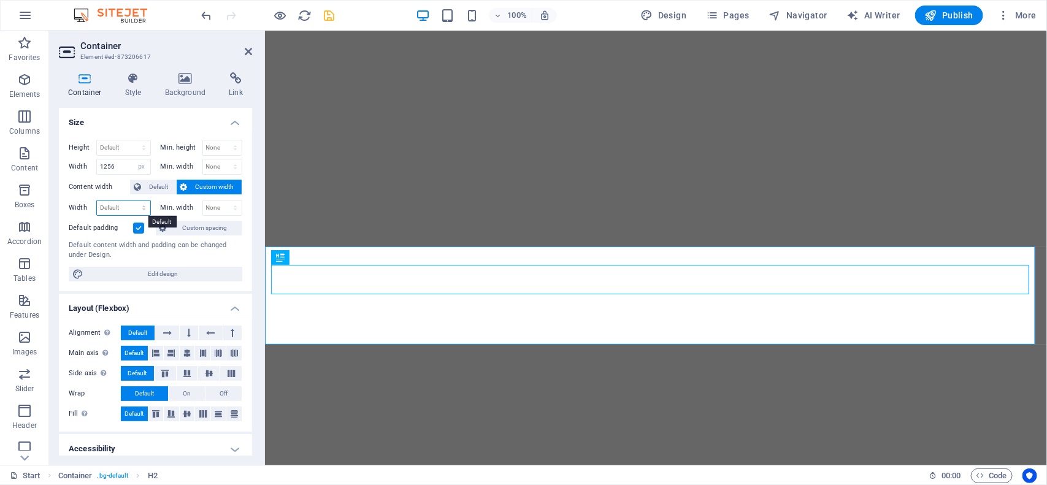
click at [126, 206] on select "Default px rem % em vh vw" at bounding box center [123, 208] width 53 height 15
select select "px"
click at [131, 201] on select "Default px rem % em vh vw" at bounding box center [123, 208] width 53 height 15
type input "1500"
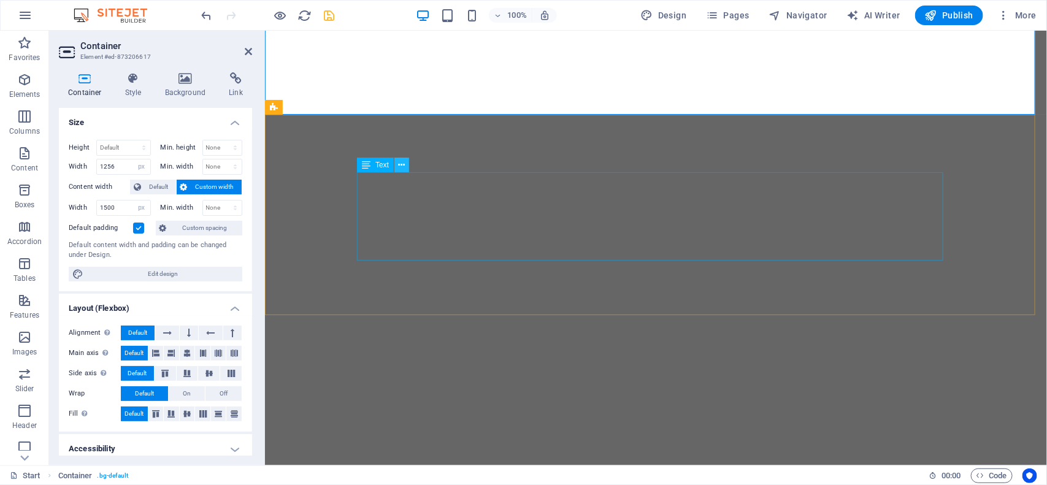
click at [399, 167] on icon at bounding box center [402, 165] width 7 height 13
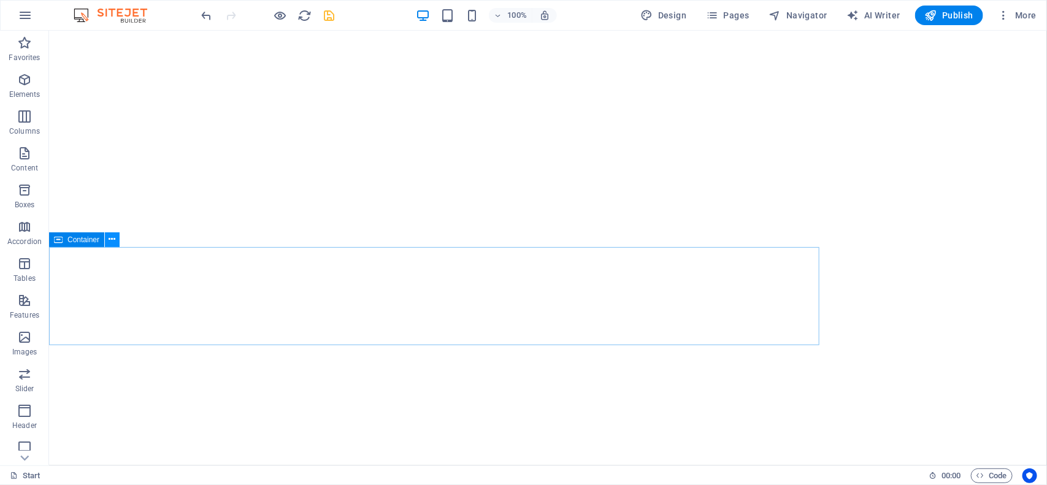
click at [117, 240] on button at bounding box center [112, 239] width 15 height 15
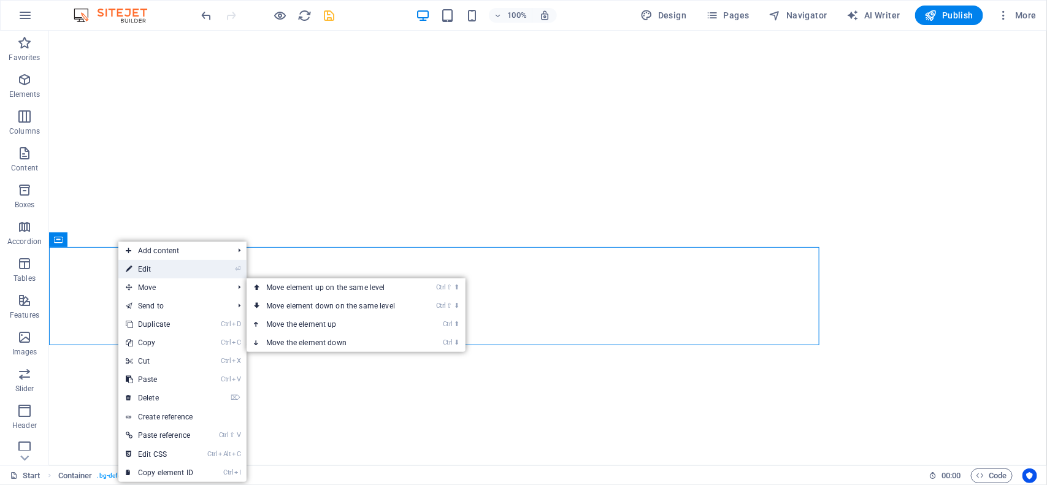
click at [163, 271] on link "⏎ Edit" at bounding box center [159, 269] width 82 height 18
select select "px"
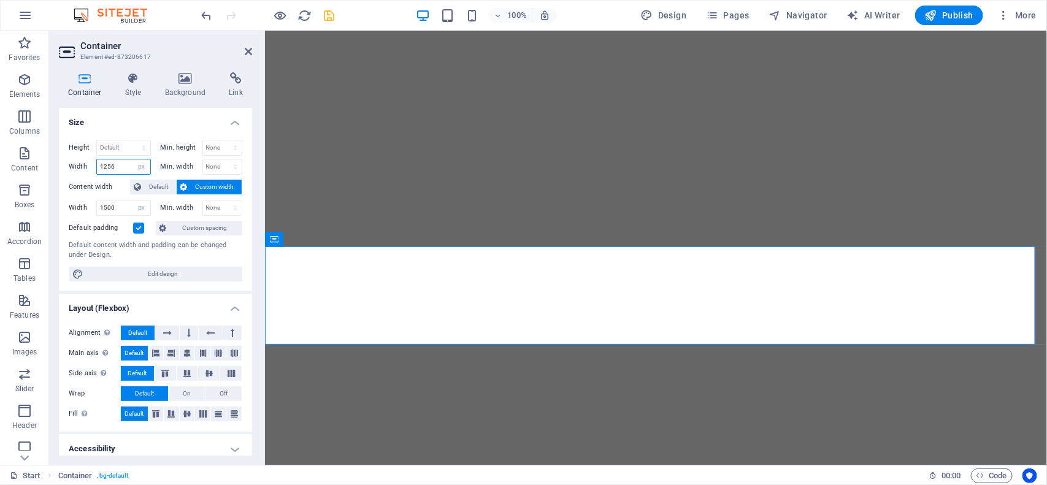
click at [118, 164] on input "1256" at bounding box center [123, 166] width 53 height 15
type input "1500"
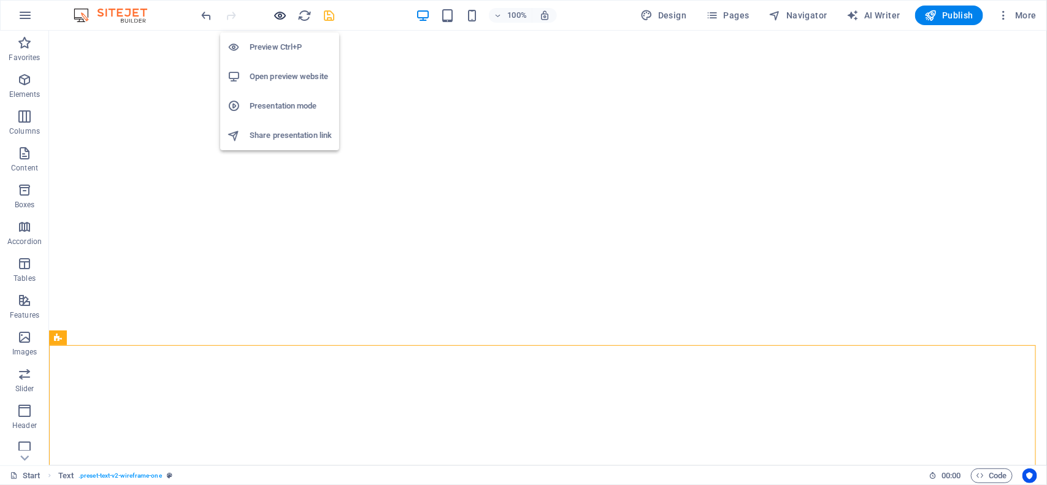
click at [285, 12] on icon "button" at bounding box center [281, 16] width 14 height 14
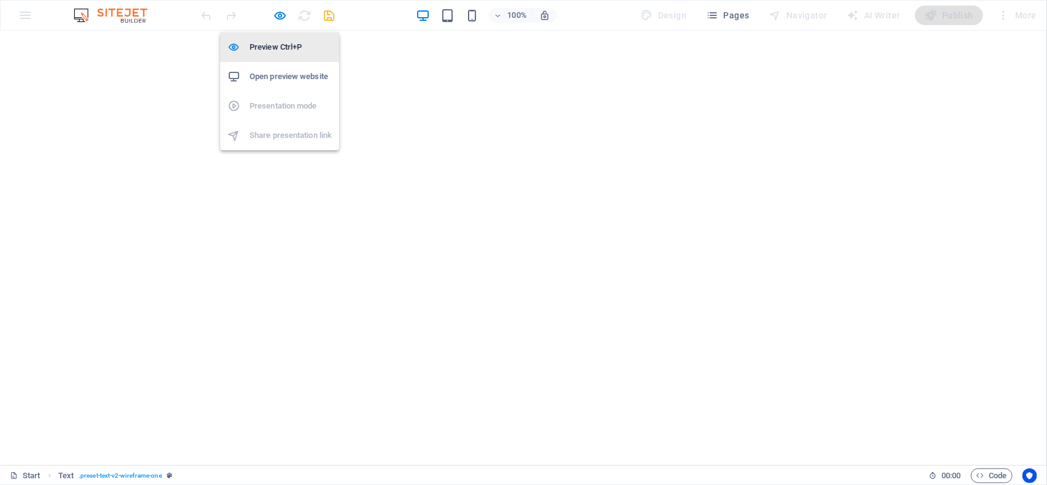
drag, startPoint x: 282, startPoint y: 15, endPoint x: 283, endPoint y: 53, distance: 37.4
click at [282, 15] on icon "button" at bounding box center [281, 16] width 14 height 14
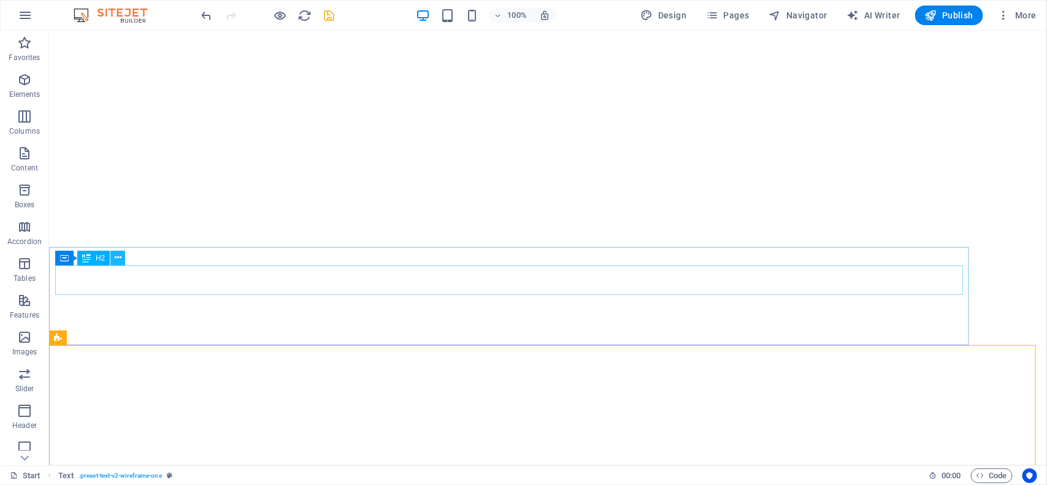
click at [112, 258] on button at bounding box center [117, 258] width 15 height 15
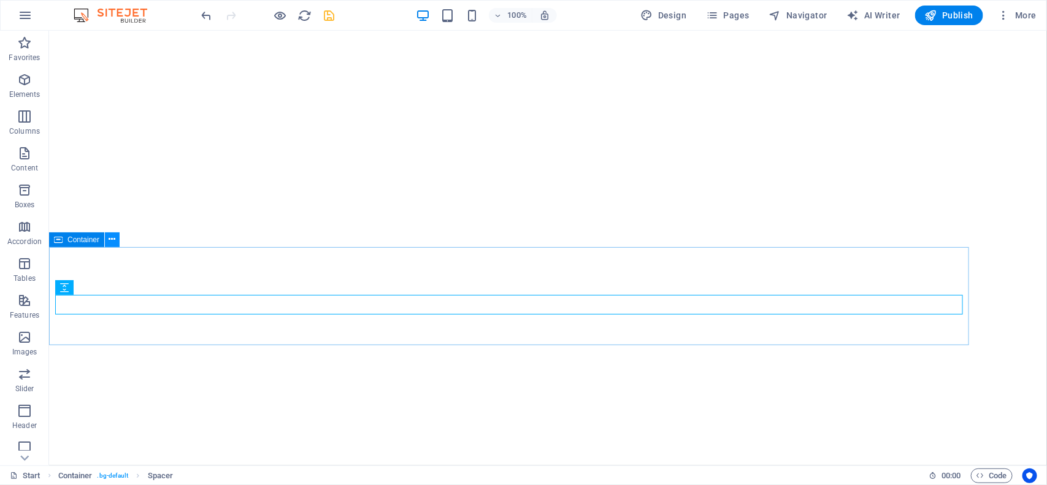
click at [107, 237] on button at bounding box center [112, 239] width 15 height 15
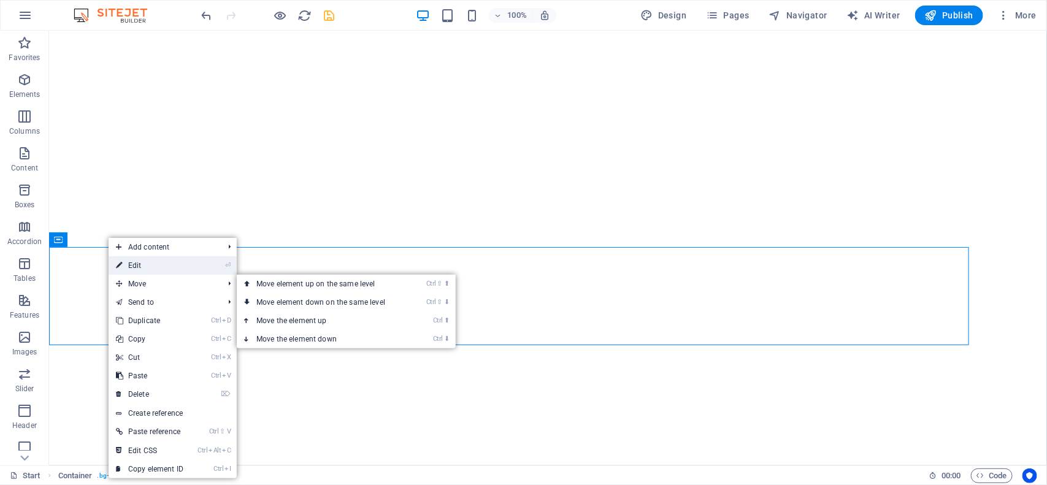
click at [152, 267] on link "⏎ Edit" at bounding box center [150, 265] width 82 height 18
select select "px"
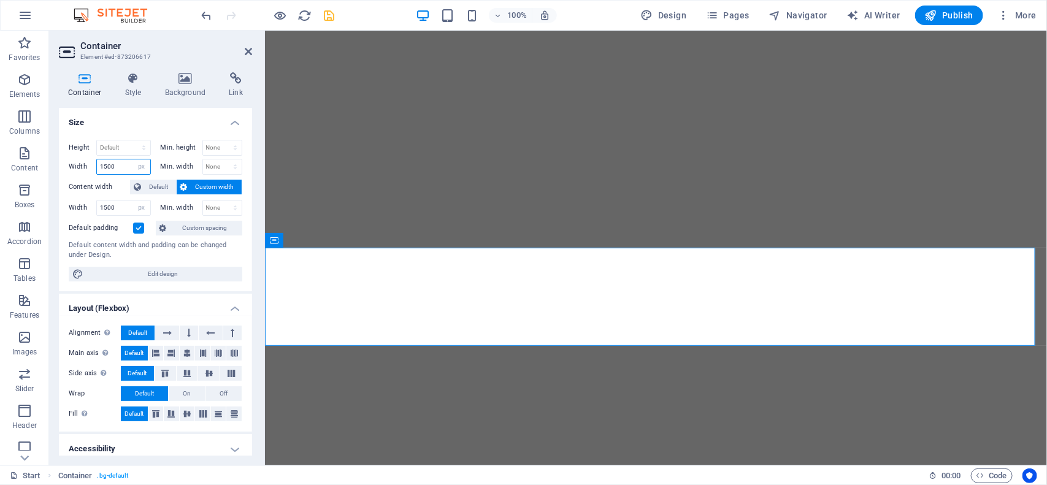
click at [109, 172] on input "1500" at bounding box center [123, 166] width 53 height 15
click at [136, 169] on select "Default px rem % em vh vw" at bounding box center [141, 166] width 17 height 15
select select "default"
click at [133, 159] on select "Default px rem % em vh vw" at bounding box center [141, 166] width 17 height 15
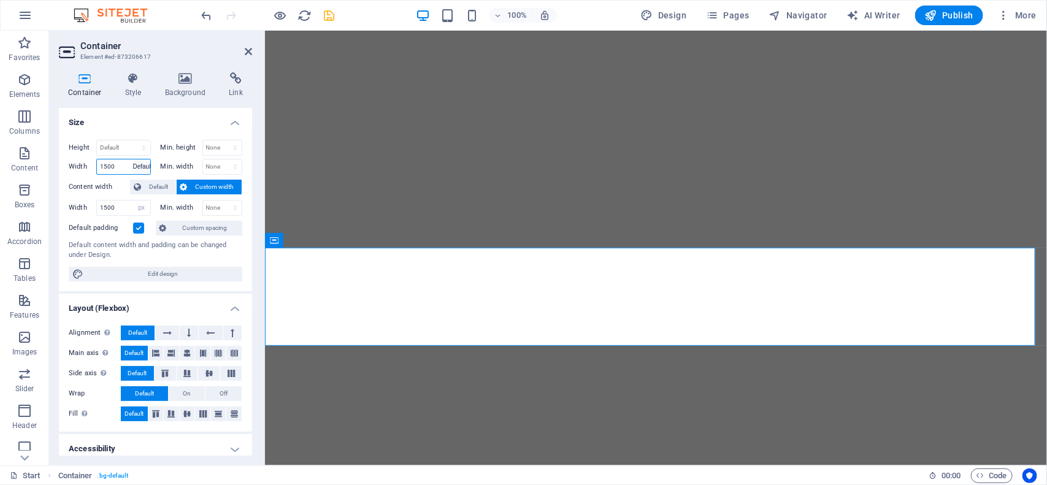
select select "DISABLED_OPTION_VALUE"
click at [117, 207] on input "1500" at bounding box center [123, 208] width 53 height 15
click at [145, 209] on select "Default px rem % em vh vw" at bounding box center [141, 208] width 17 height 15
select select "pvmn8at5ogs"
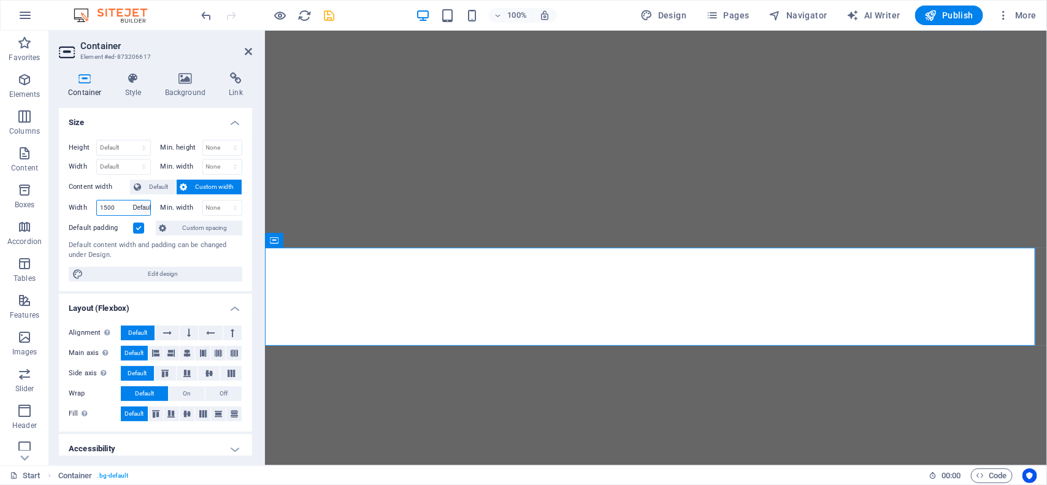
click at [133, 201] on select "Default px rem % em vh vw" at bounding box center [141, 208] width 17 height 15
select select "DISABLED_OPTION_VALUE"
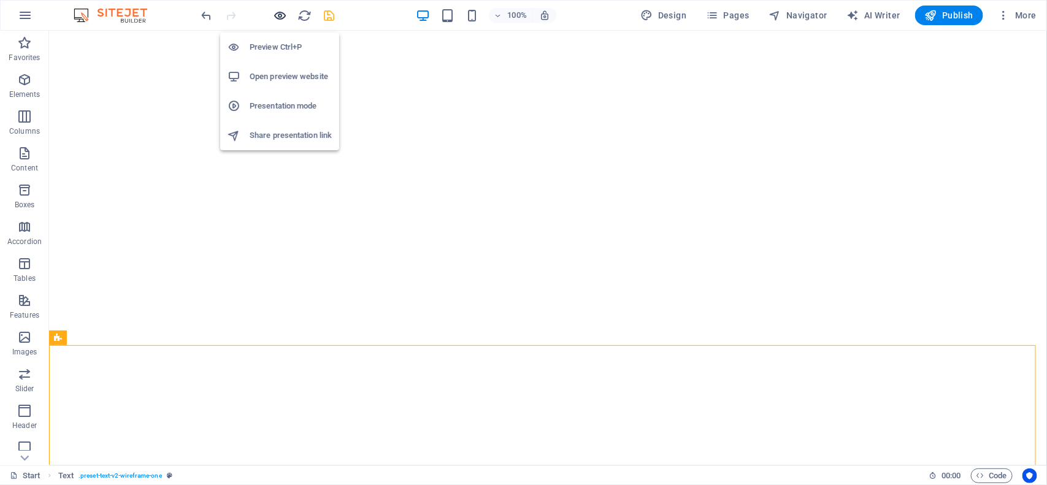
click at [282, 17] on icon "button" at bounding box center [281, 16] width 14 height 14
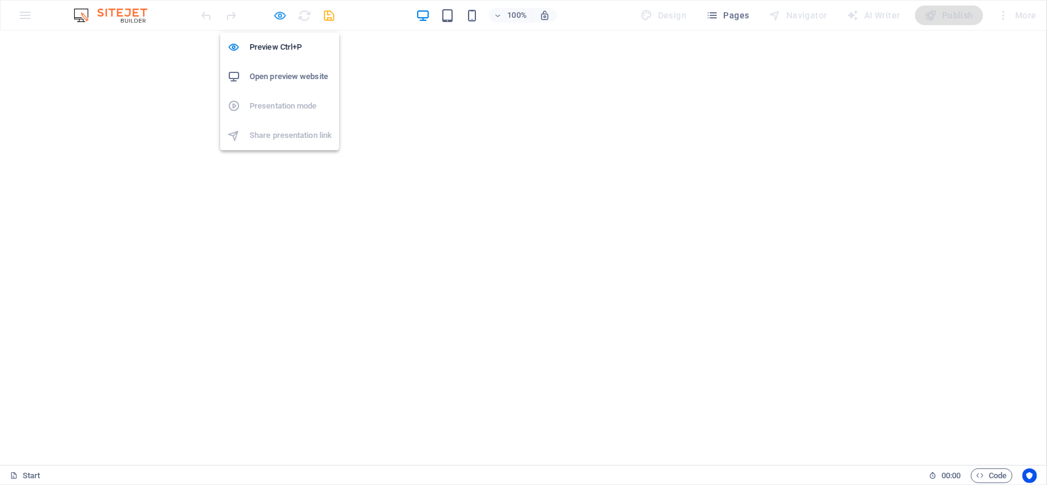
click at [282, 14] on icon "button" at bounding box center [281, 16] width 14 height 14
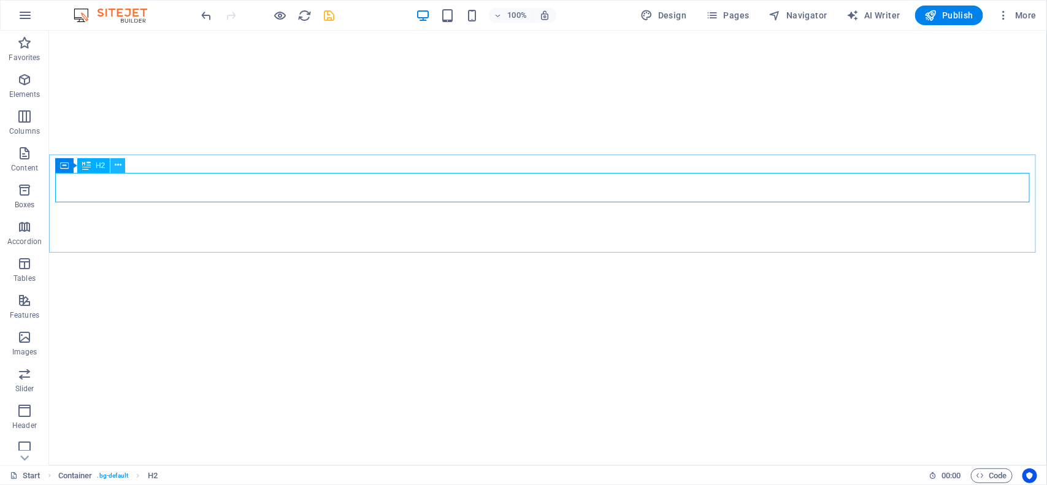
click at [115, 167] on icon at bounding box center [118, 165] width 7 height 13
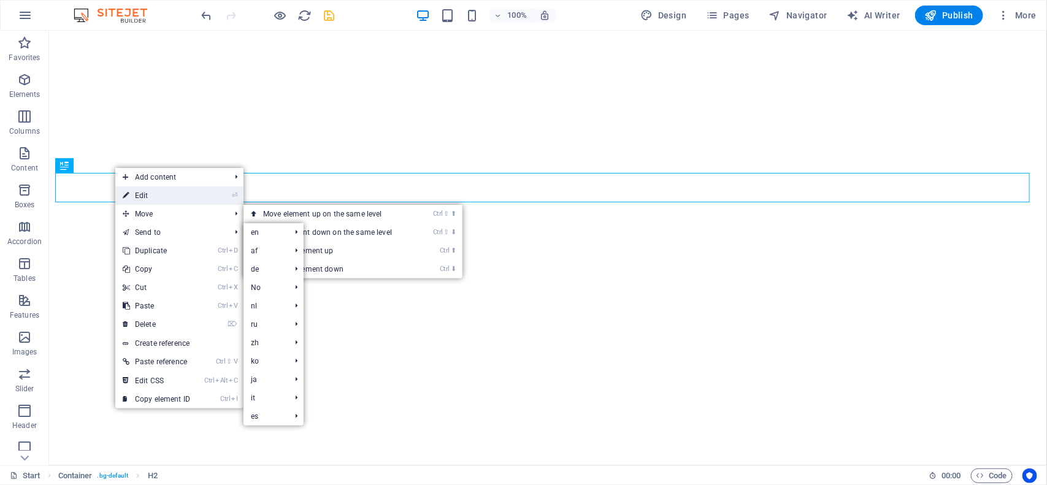
click at [148, 196] on link "⏎ Edit" at bounding box center [156, 195] width 82 height 18
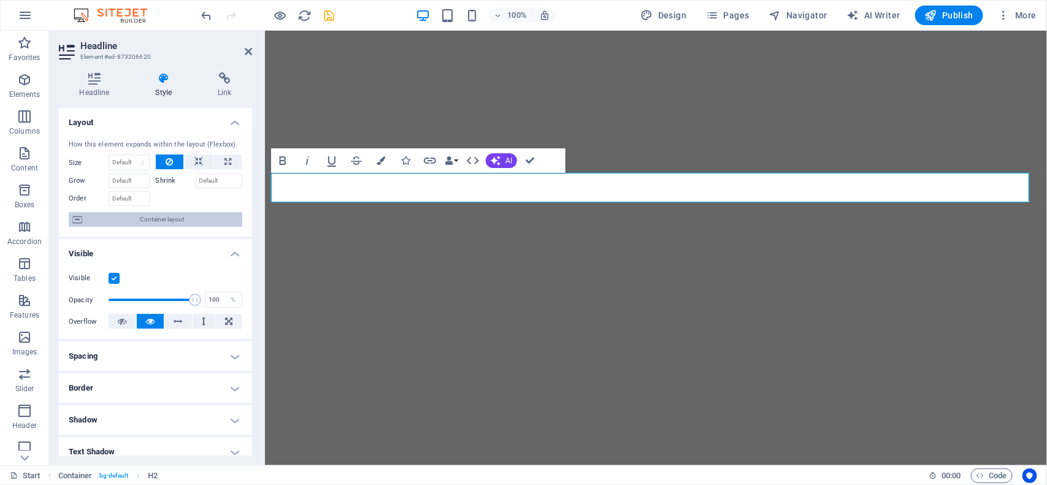
click at [169, 223] on span "Container layout" at bounding box center [162, 219] width 153 height 15
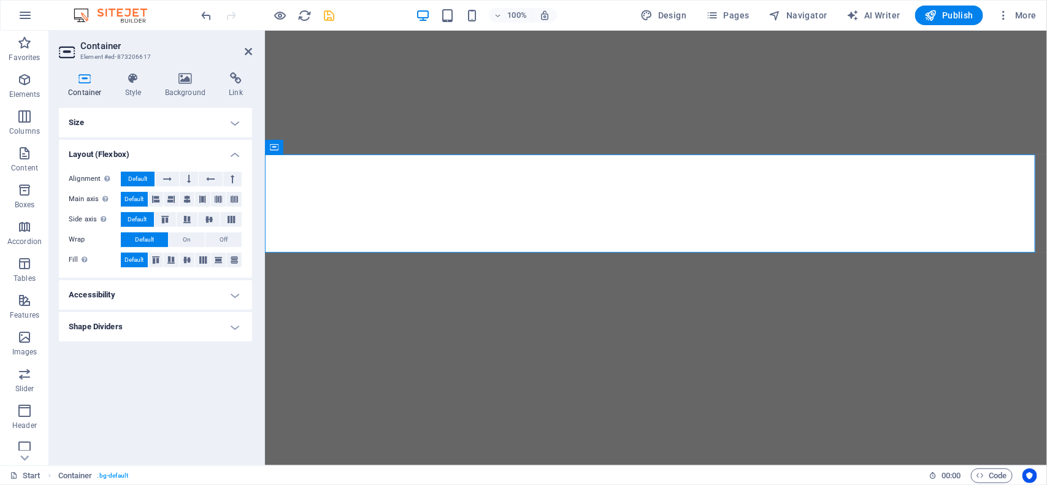
click at [129, 124] on h4 "Size" at bounding box center [155, 122] width 193 height 29
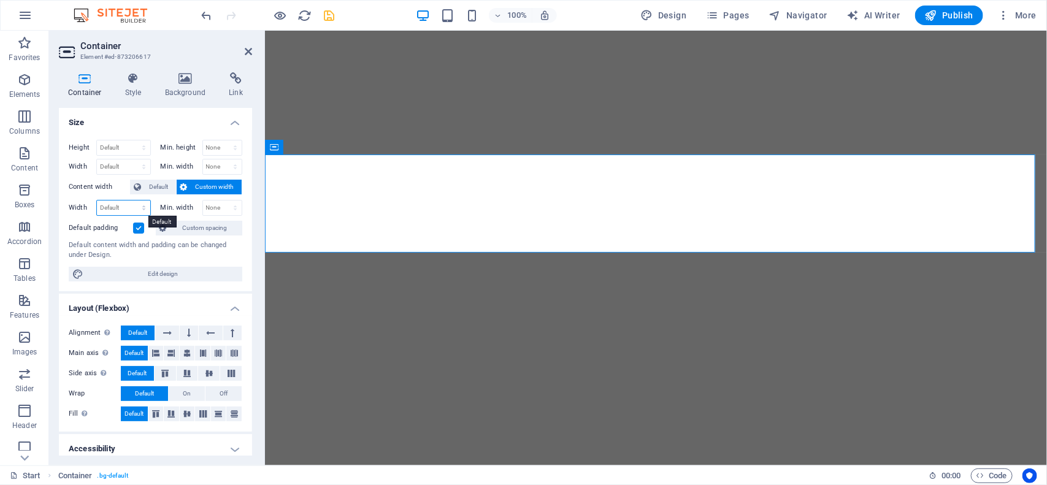
click at [124, 210] on select "Default px rem % em vh vw" at bounding box center [123, 208] width 53 height 15
select select "px"
click at [131, 201] on select "Default px rem % em vh vw" at bounding box center [123, 208] width 53 height 15
type input "1570"
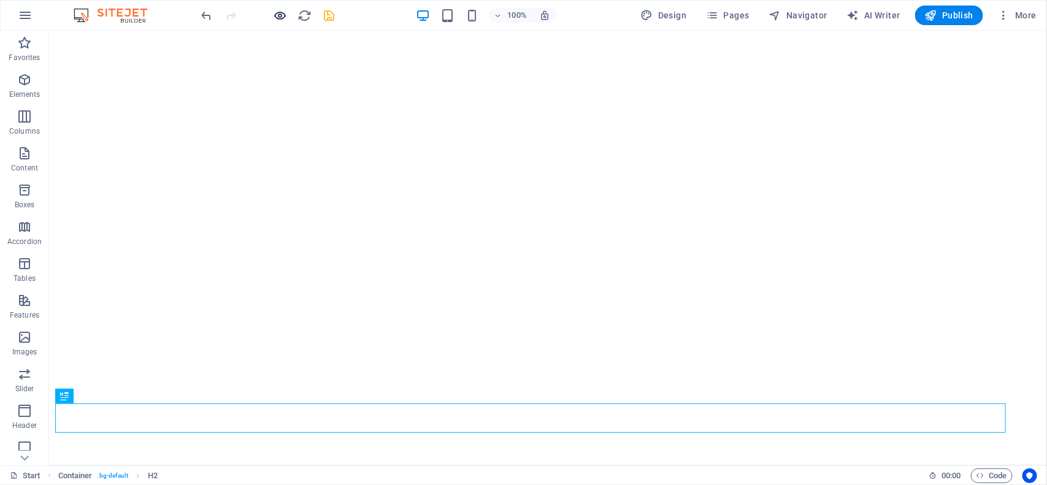
click at [281, 7] on div at bounding box center [267, 16] width 137 height 20
click at [280, 12] on icon "button" at bounding box center [281, 16] width 14 height 14
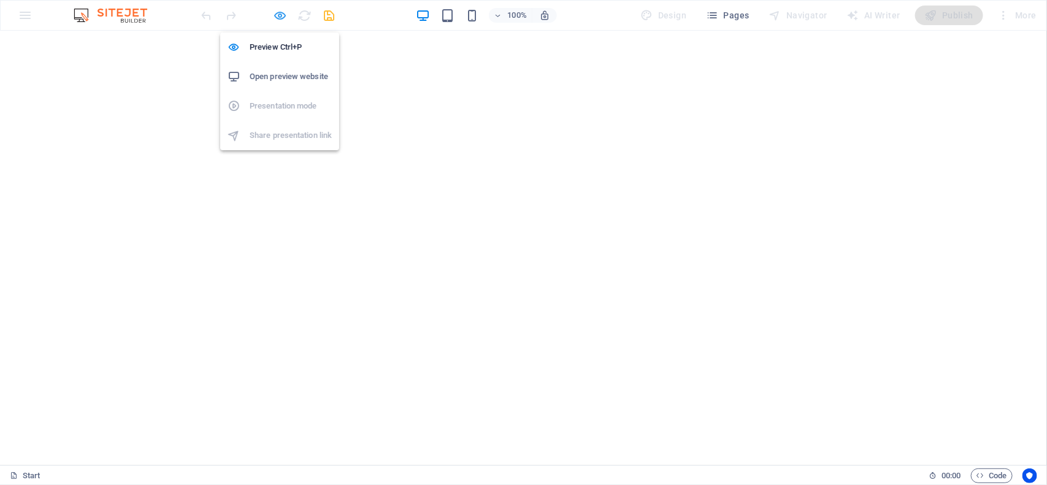
click at [277, 17] on icon "button" at bounding box center [281, 16] width 14 height 14
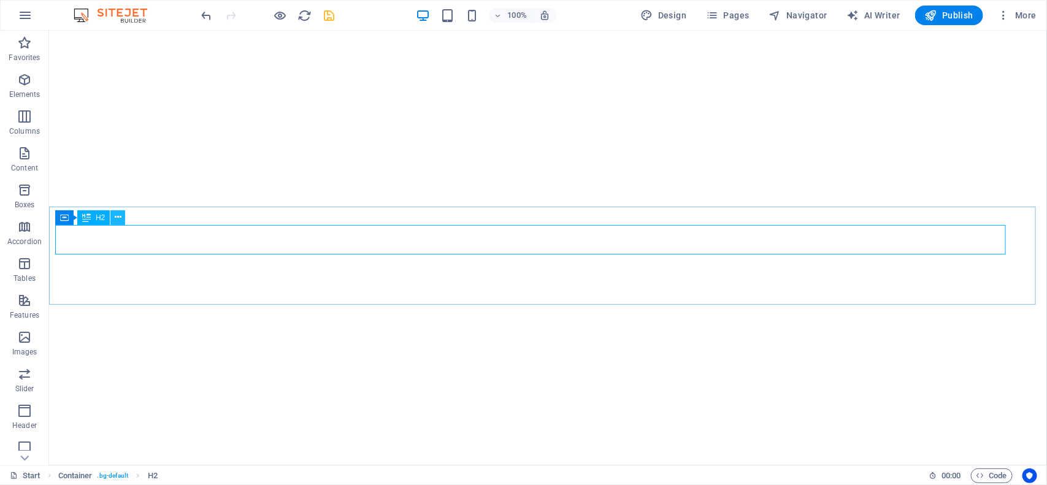
click at [117, 216] on icon at bounding box center [118, 217] width 7 height 13
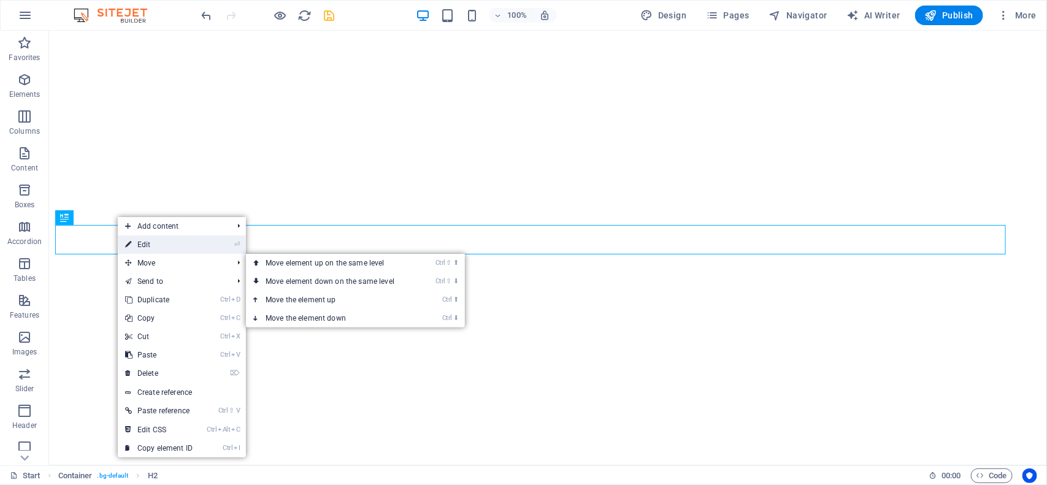
click at [158, 245] on link "⏎ Edit" at bounding box center [159, 245] width 82 height 18
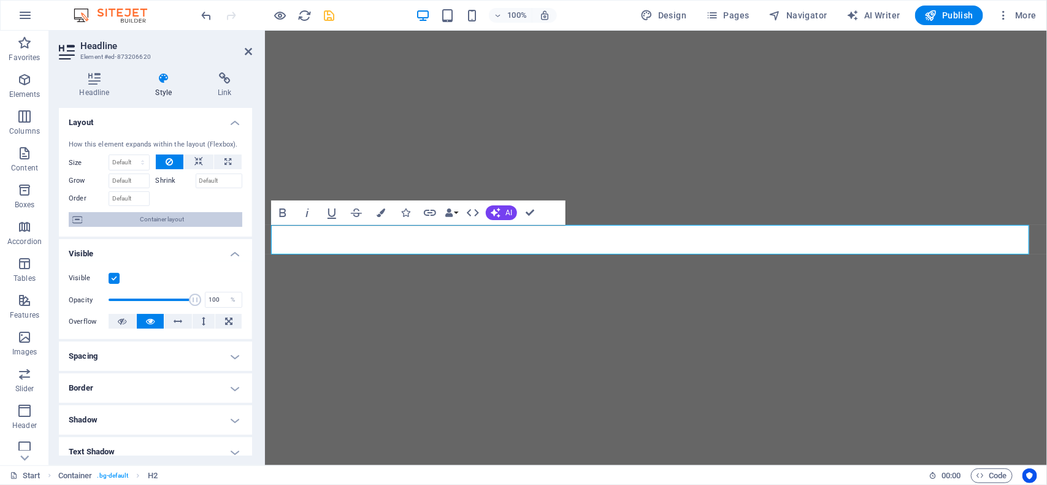
click at [158, 221] on span "Container layout" at bounding box center [162, 219] width 153 height 15
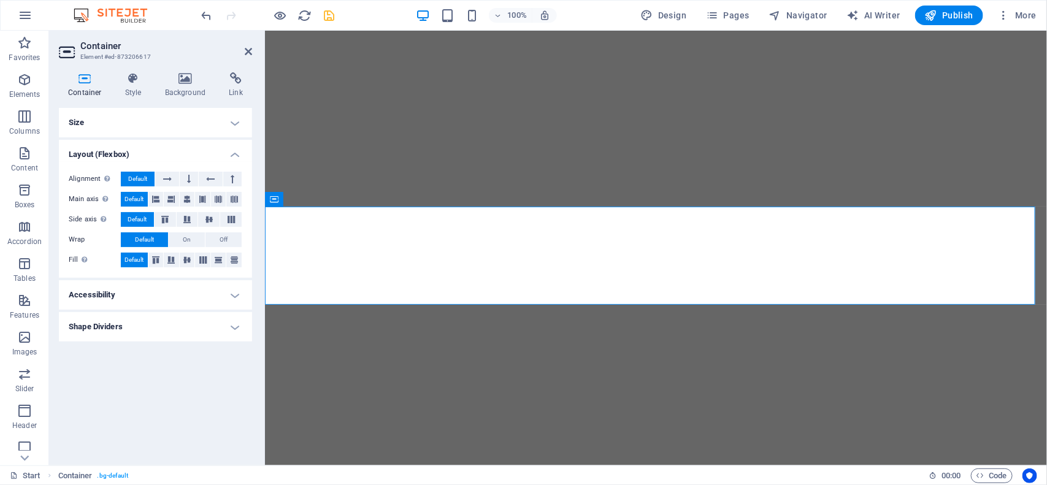
click at [110, 126] on h4 "Size" at bounding box center [155, 122] width 193 height 29
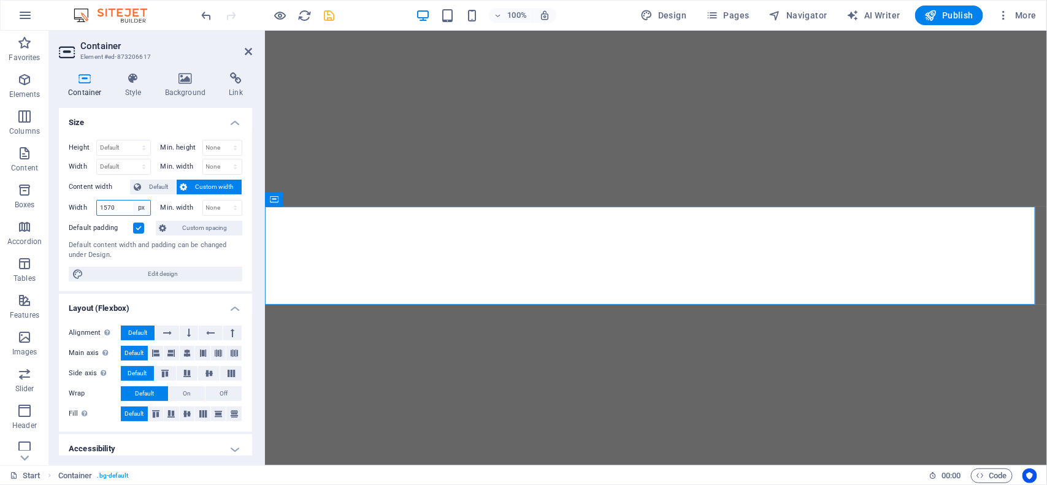
click at [133, 206] on select "Default px rem % em vh vw" at bounding box center [141, 208] width 17 height 15
select select "pvmn8at5ogs"
click at [133, 201] on select "Default px rem % em vh vw" at bounding box center [141, 208] width 17 height 15
select select "DISABLED_OPTION_VALUE"
click at [159, 185] on span "Default" at bounding box center [159, 187] width 28 height 15
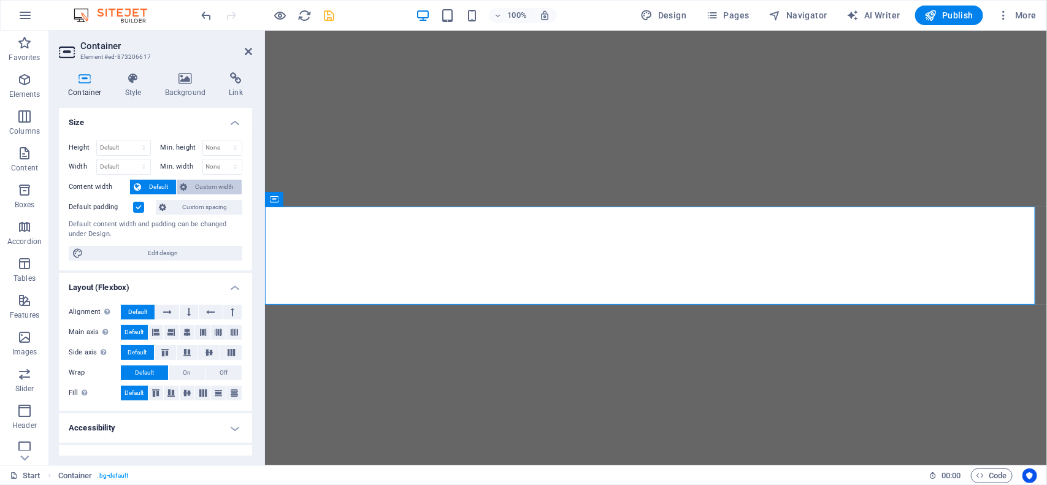
click at [182, 190] on icon at bounding box center [183, 187] width 7 height 15
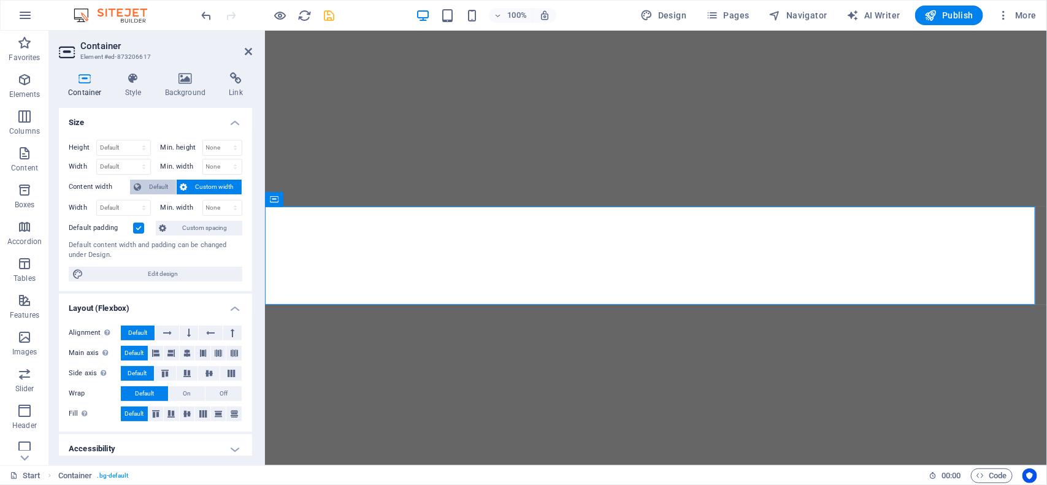
click at [151, 187] on span "Default" at bounding box center [159, 187] width 28 height 15
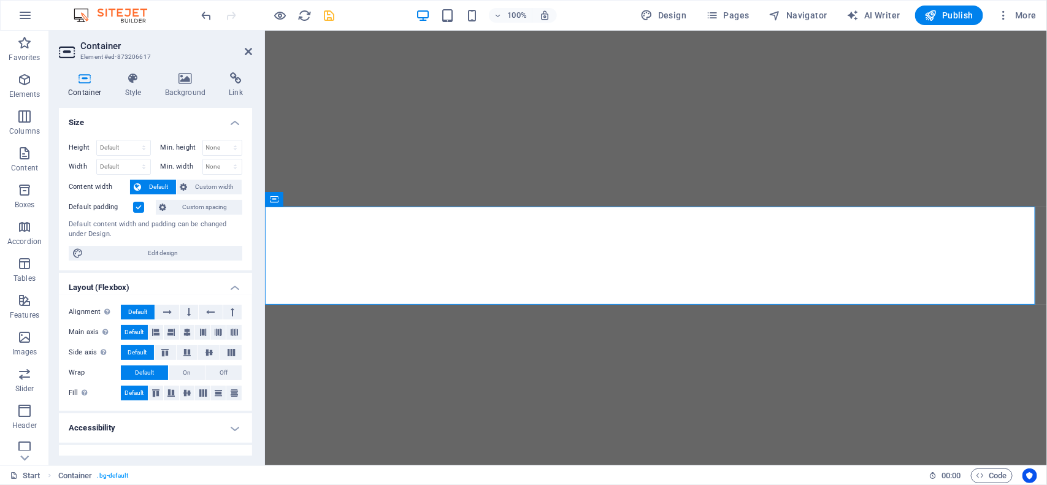
click at [142, 210] on label at bounding box center [138, 207] width 11 height 11
click at [0, 0] on input "Default padding" at bounding box center [0, 0] width 0 height 0
click at [142, 209] on label at bounding box center [138, 207] width 11 height 11
click at [0, 0] on input "Default padding" at bounding box center [0, 0] width 0 height 0
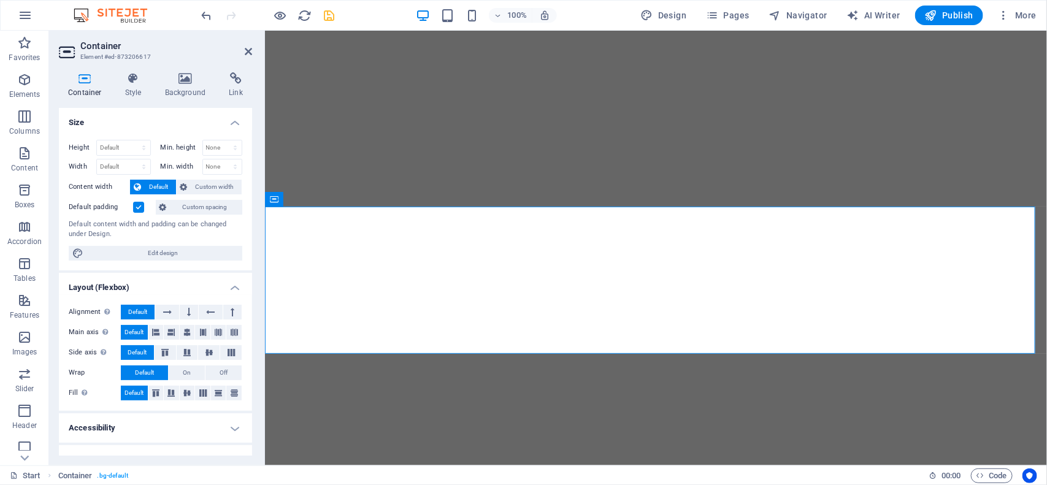
click at [142, 209] on label at bounding box center [138, 207] width 11 height 11
click at [0, 0] on input "Default padding" at bounding box center [0, 0] width 0 height 0
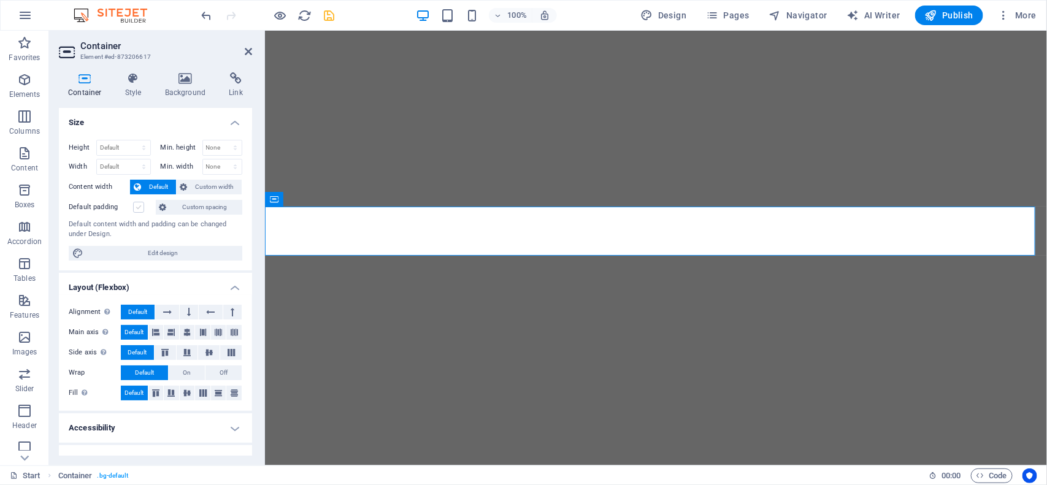
click at [142, 209] on label at bounding box center [138, 207] width 11 height 11
click at [0, 0] on input "Default padding" at bounding box center [0, 0] width 0 height 0
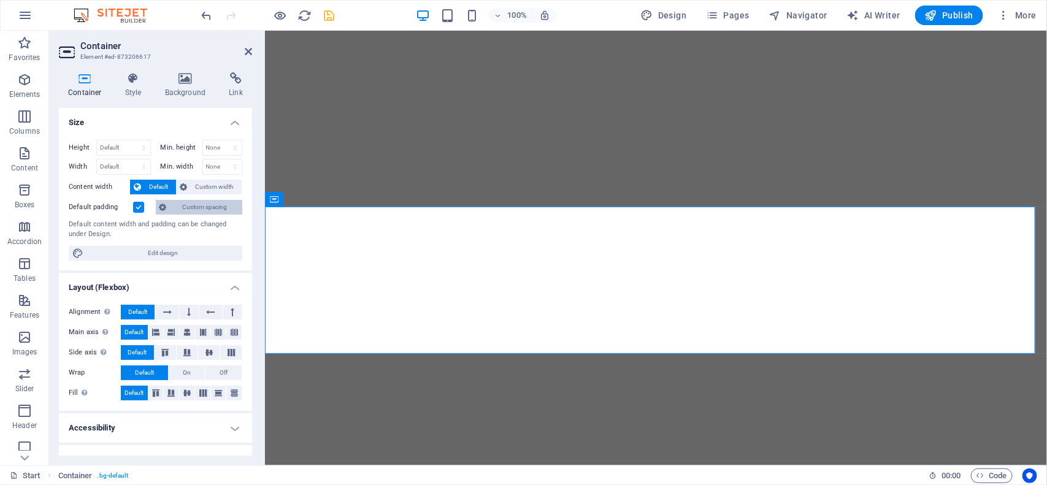
click at [202, 209] on span "Custom spacing" at bounding box center [205, 207] width 68 height 15
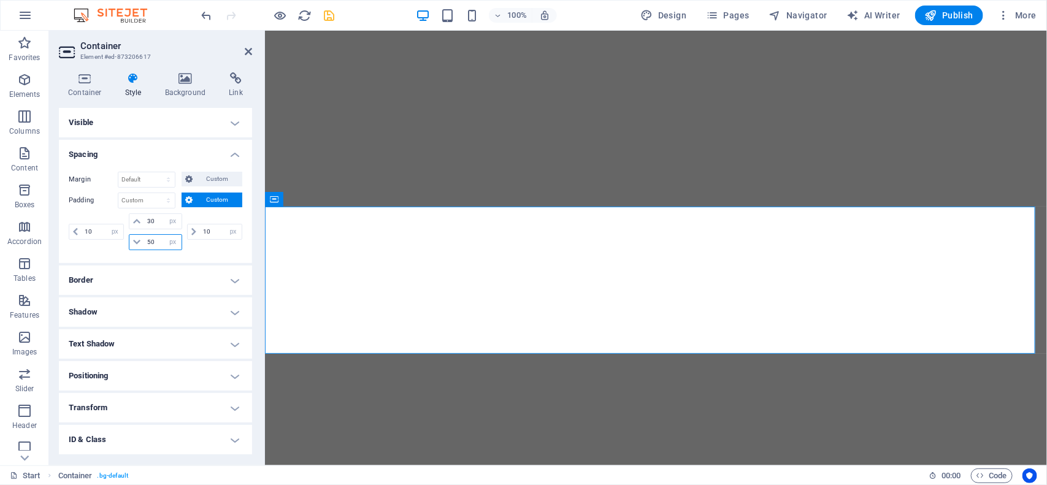
click at [148, 244] on input "50" at bounding box center [162, 242] width 37 height 15
click at [148, 245] on input "50" at bounding box center [162, 242] width 37 height 15
click at [146, 223] on input "30" at bounding box center [162, 221] width 37 height 15
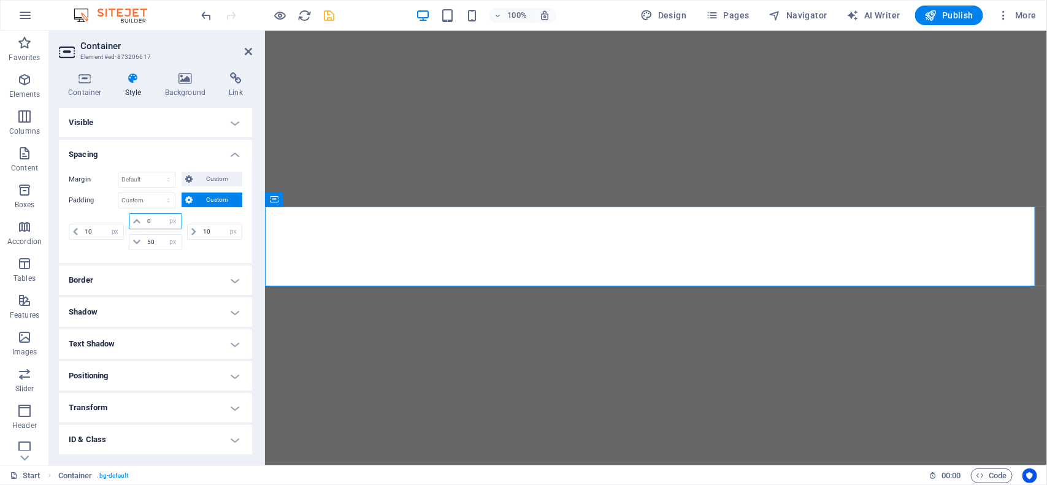
click at [155, 221] on input "0" at bounding box center [162, 221] width 37 height 15
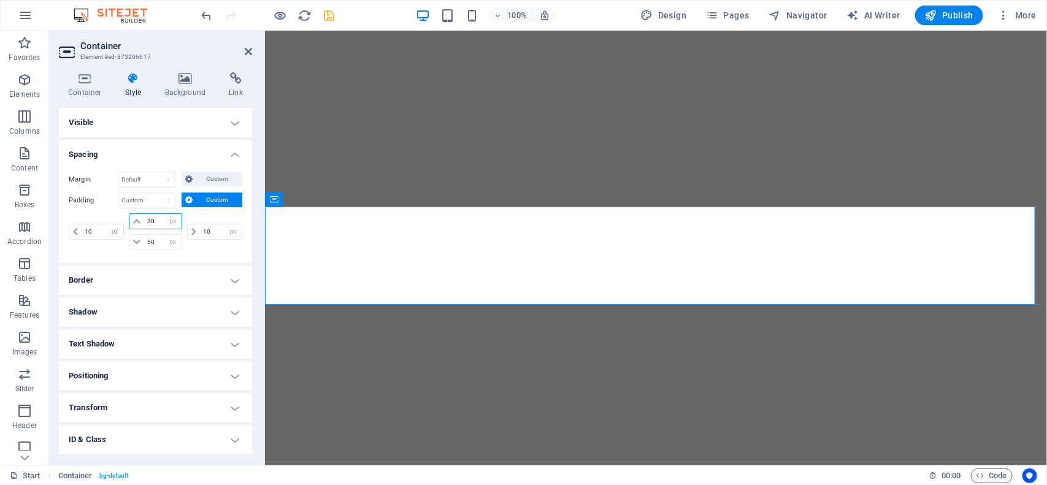
click at [151, 224] on input "30" at bounding box center [162, 221] width 37 height 15
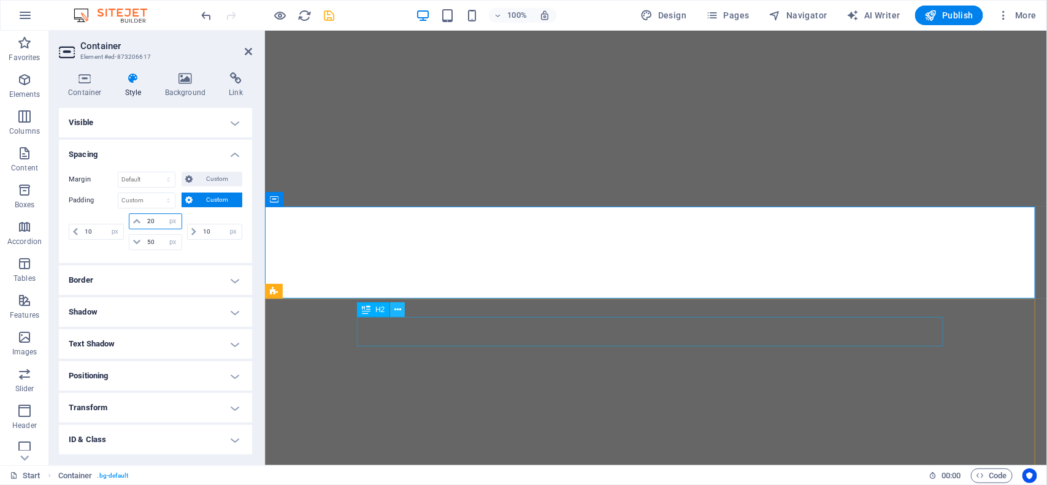
type input "20"
click at [400, 311] on icon at bounding box center [397, 310] width 7 height 13
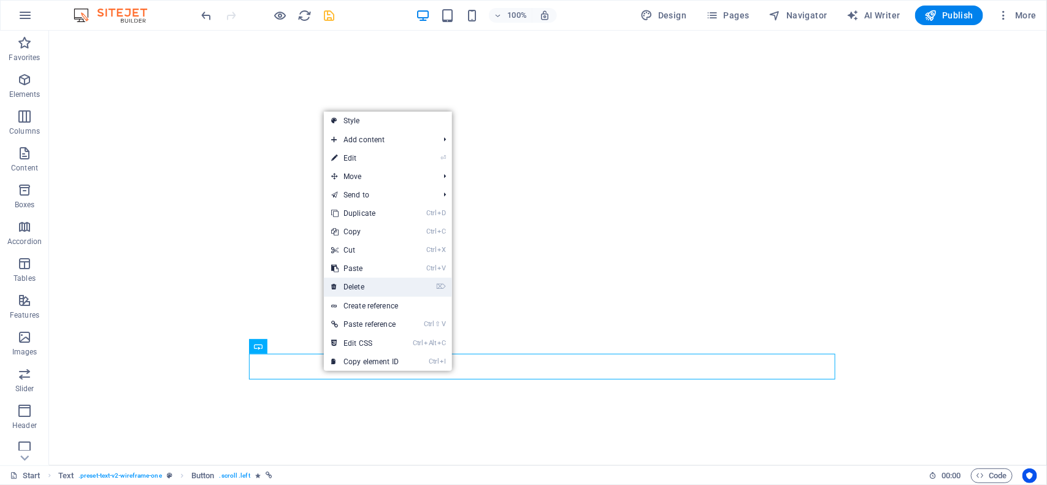
click at [400, 284] on link "⌦ Delete" at bounding box center [365, 287] width 82 height 18
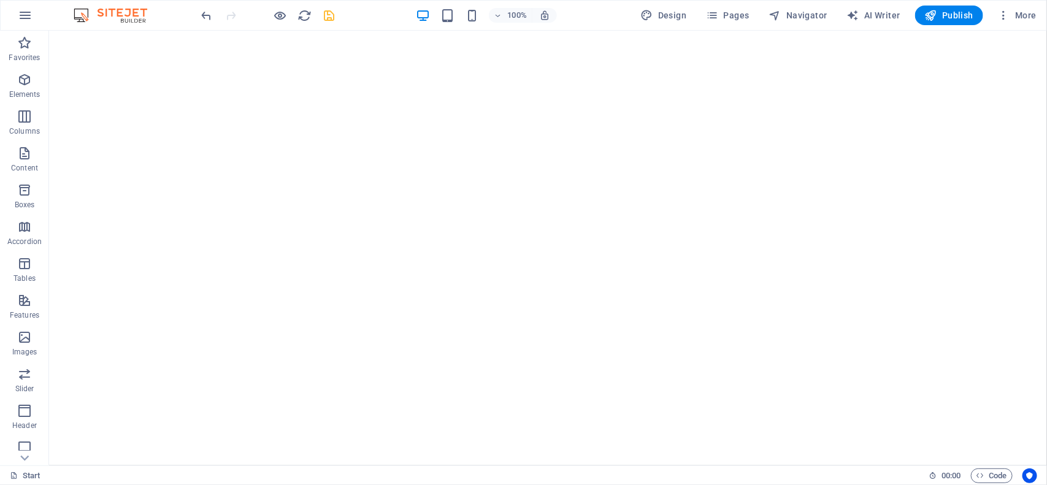
click at [332, 16] on icon "save" at bounding box center [330, 16] width 14 height 14
click at [951, 16] on span "Publish" at bounding box center [949, 15] width 48 height 12
